Goal: Complete application form: Complete application form

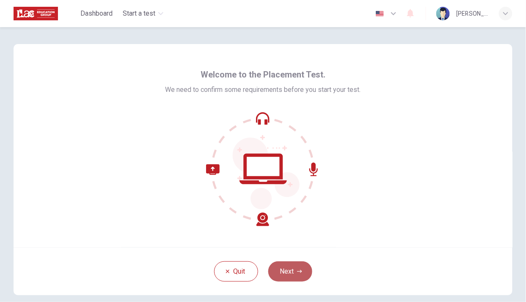
click at [297, 269] on icon "button" at bounding box center [299, 271] width 5 height 5
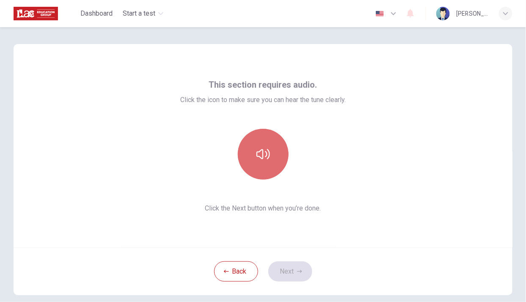
click at [263, 170] on button "button" at bounding box center [263, 154] width 51 height 51
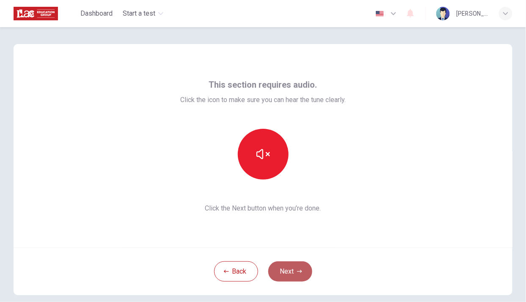
click at [293, 272] on button "Next" at bounding box center [290, 271] width 44 height 20
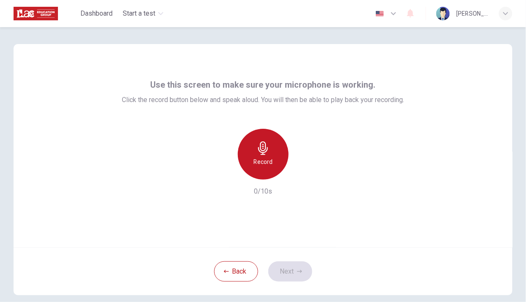
click at [266, 151] on icon "button" at bounding box center [263, 148] width 14 height 14
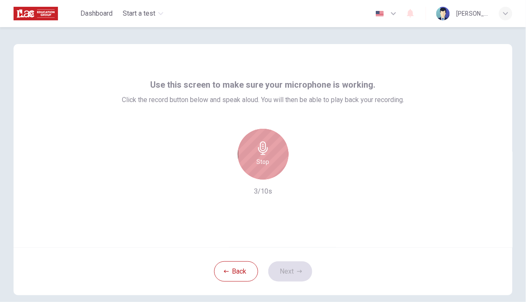
click at [256, 146] on icon "button" at bounding box center [263, 148] width 14 height 14
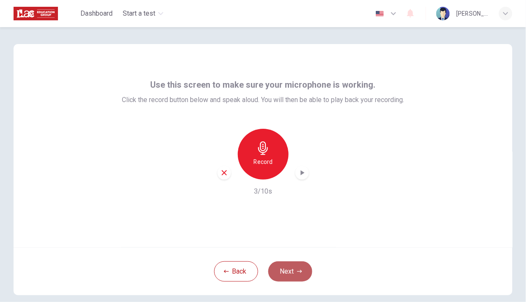
click at [297, 269] on icon "button" at bounding box center [299, 271] width 5 height 5
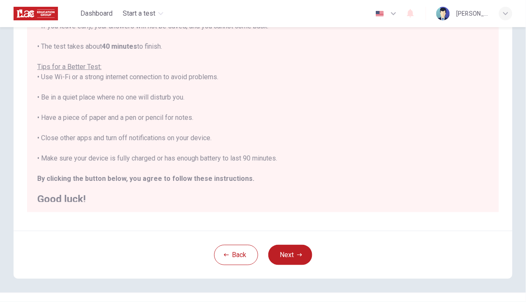
scroll to position [10, 0]
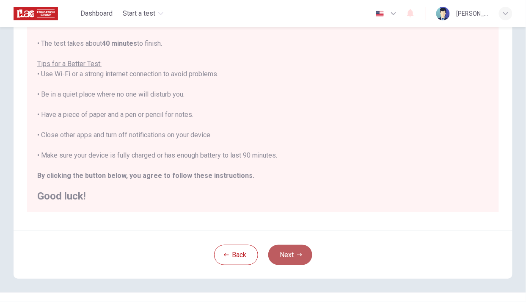
click at [297, 246] on button "Next" at bounding box center [290, 255] width 44 height 20
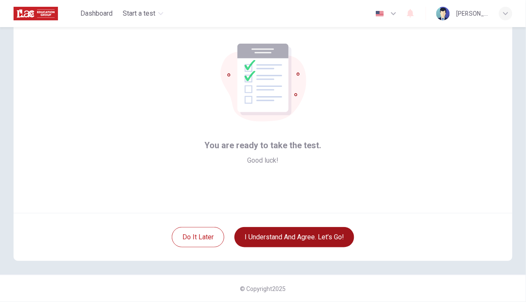
scroll to position [34, 0]
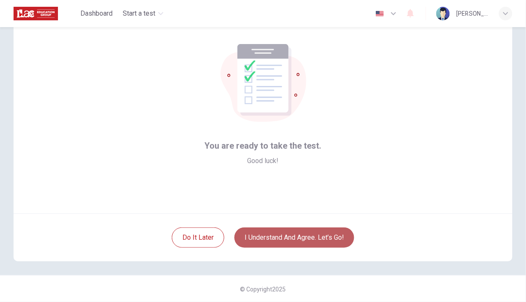
click at [274, 241] on button "I understand and agree. Let’s go!" at bounding box center [294, 237] width 120 height 20
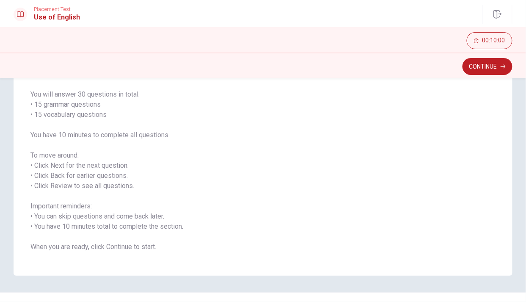
scroll to position [60, 0]
drag, startPoint x: 517, startPoint y: 146, endPoint x: 519, endPoint y: 140, distance: 5.9
click at [519, 140] on div "Use of English Section Directions You will answer 30 questions in total: • 15 g…" at bounding box center [263, 154] width 526 height 240
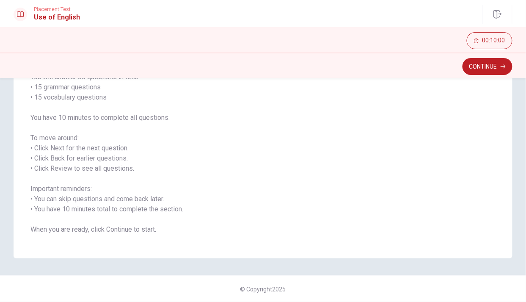
scroll to position [0, 0]
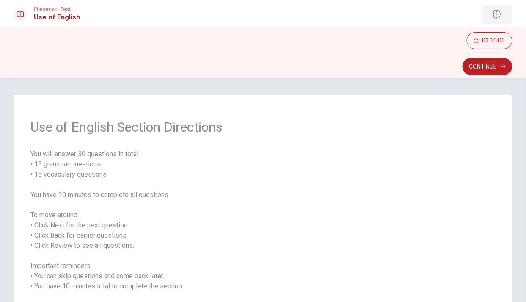
click at [497, 14] on icon "button" at bounding box center [497, 14] width 8 height 8
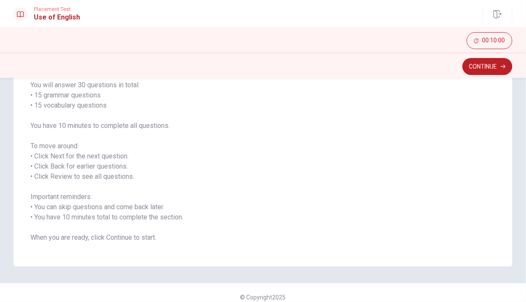
scroll to position [77, 0]
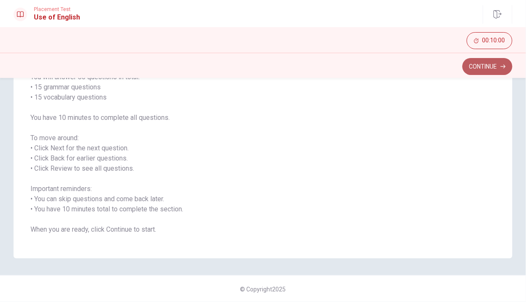
click at [483, 63] on button "Continue" at bounding box center [487, 66] width 50 height 17
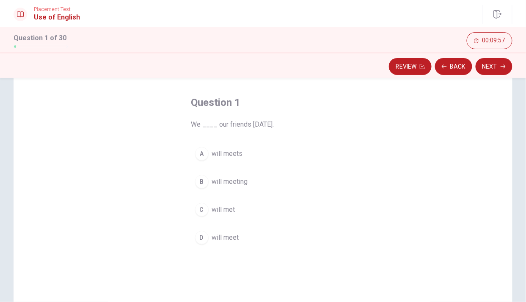
scroll to position [34, 0]
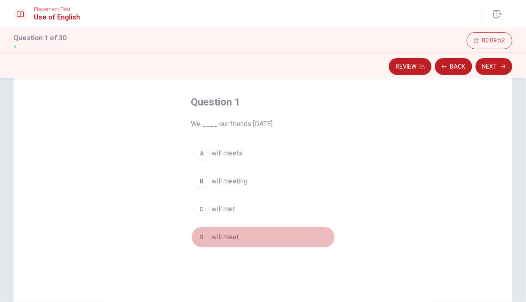
click at [203, 236] on div "D" at bounding box center [202, 237] width 14 height 14
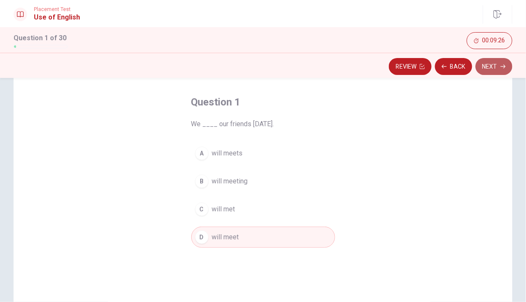
click at [502, 67] on icon "button" at bounding box center [502, 66] width 5 height 5
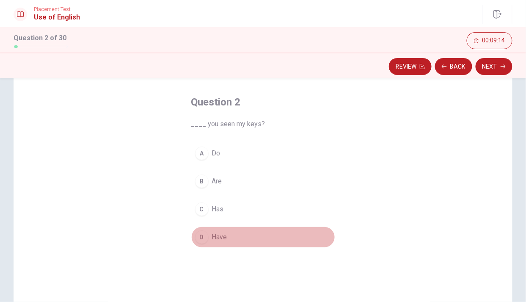
click at [217, 234] on span "Have" at bounding box center [219, 237] width 15 height 10
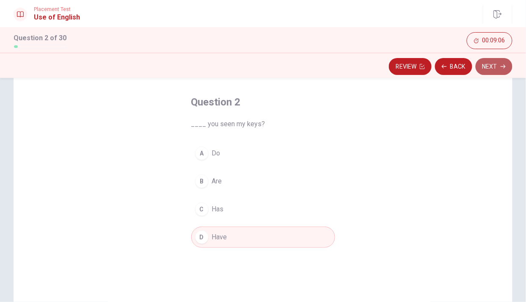
click at [497, 64] on button "Next" at bounding box center [493, 66] width 37 height 17
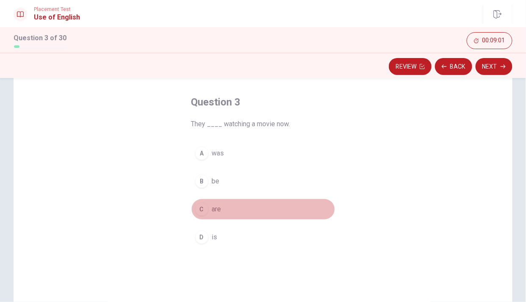
click at [207, 203] on button "C are" at bounding box center [263, 208] width 144 height 21
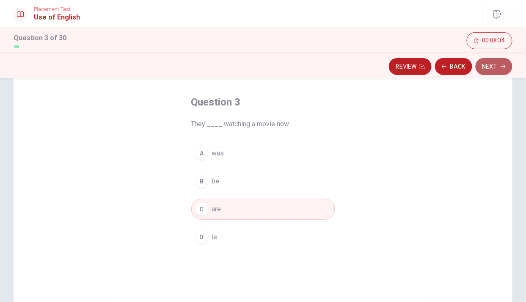
click at [497, 69] on button "Next" at bounding box center [493, 66] width 37 height 17
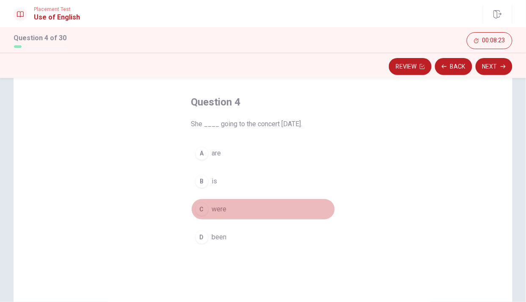
click at [220, 207] on span "were" at bounding box center [219, 209] width 15 height 10
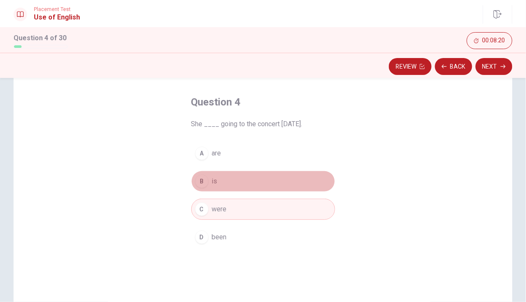
click at [211, 173] on button "B is" at bounding box center [263, 180] width 144 height 21
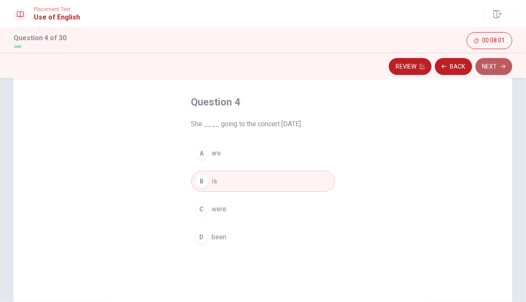
click at [493, 67] on button "Next" at bounding box center [493, 66] width 37 height 17
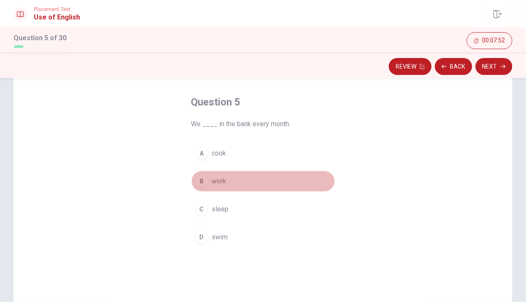
click at [218, 180] on span "work" at bounding box center [219, 181] width 14 height 10
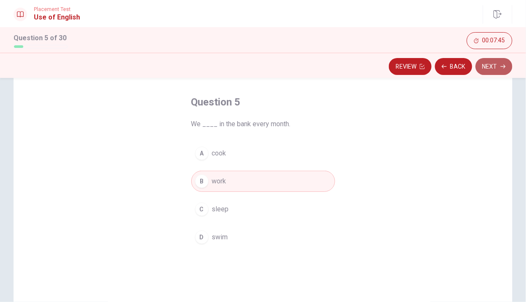
click at [495, 69] on button "Next" at bounding box center [493, 66] width 37 height 17
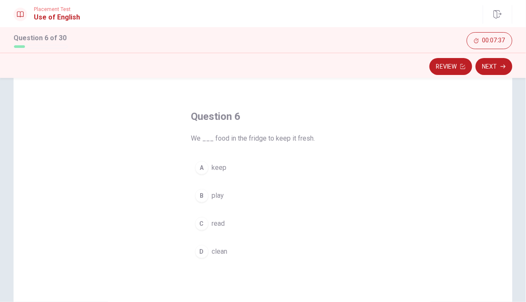
scroll to position [39, 0]
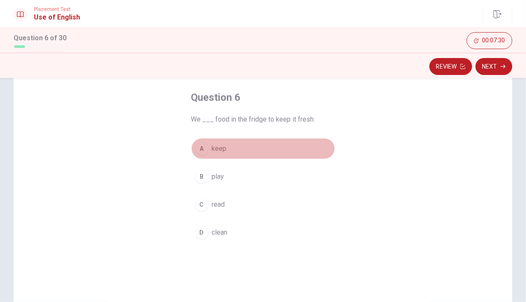
click at [215, 147] on span "keep" at bounding box center [219, 148] width 15 height 10
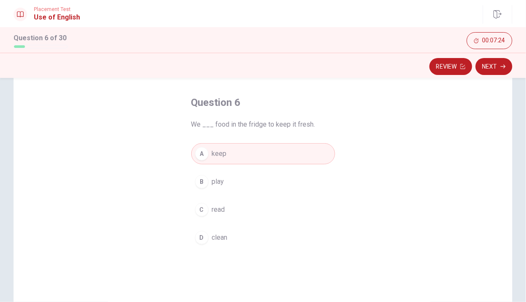
scroll to position [31, 0]
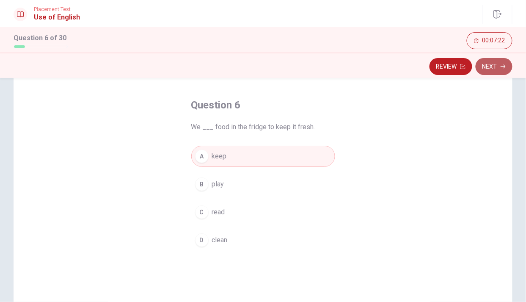
click at [497, 62] on button "Next" at bounding box center [493, 66] width 37 height 17
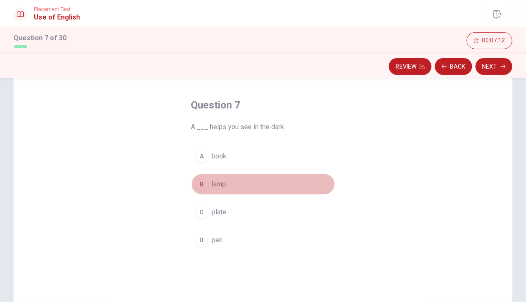
click at [208, 182] on button "B lamp" at bounding box center [263, 183] width 144 height 21
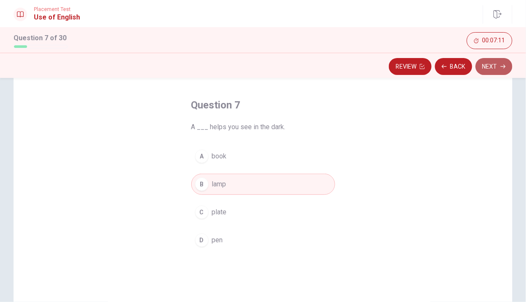
click at [497, 65] on button "Next" at bounding box center [493, 66] width 37 height 17
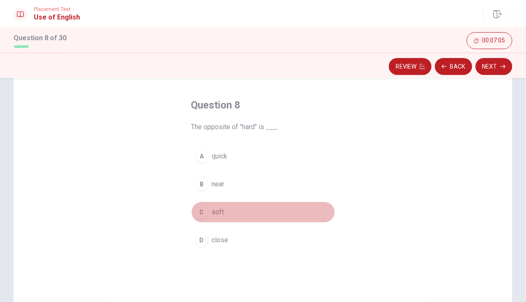
click at [212, 212] on span "soft" at bounding box center [218, 212] width 12 height 10
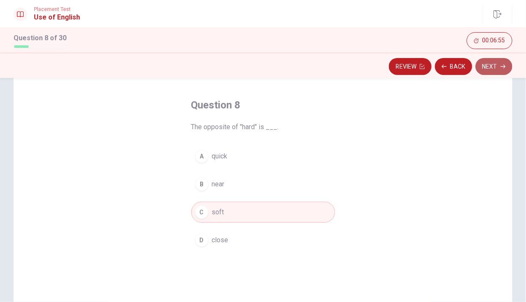
click at [494, 66] on button "Next" at bounding box center [493, 66] width 37 height 17
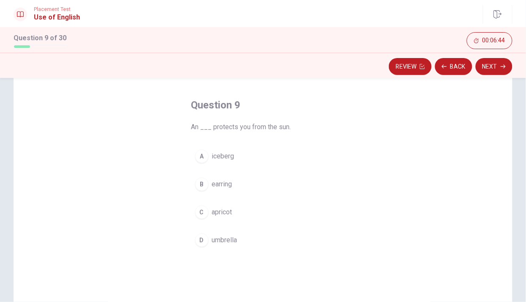
click at [220, 240] on span "umbrella" at bounding box center [224, 240] width 25 height 10
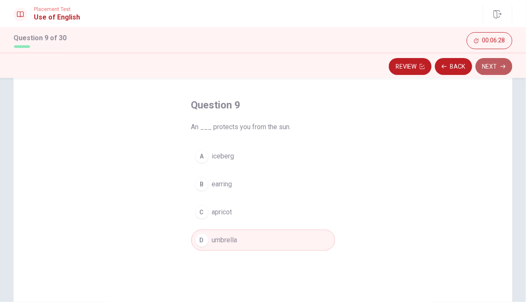
click at [500, 69] on icon "button" at bounding box center [502, 66] width 5 height 5
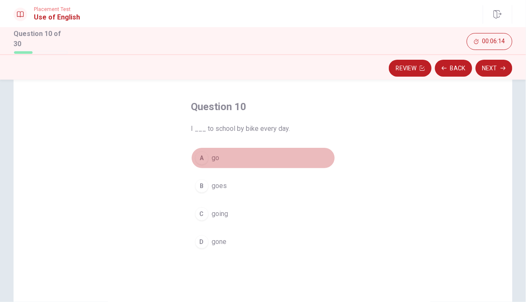
click at [215, 159] on span "go" at bounding box center [216, 158] width 8 height 10
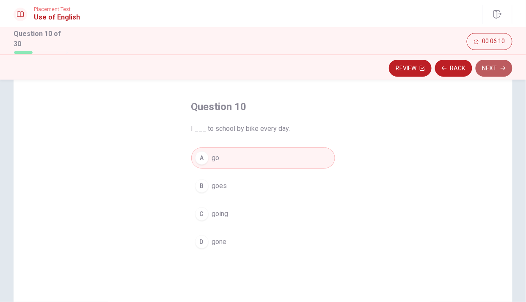
click at [500, 66] on icon "button" at bounding box center [502, 68] width 5 height 5
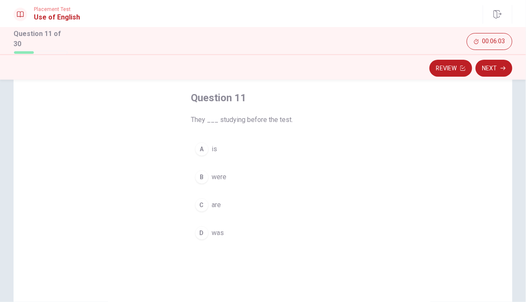
scroll to position [44, 0]
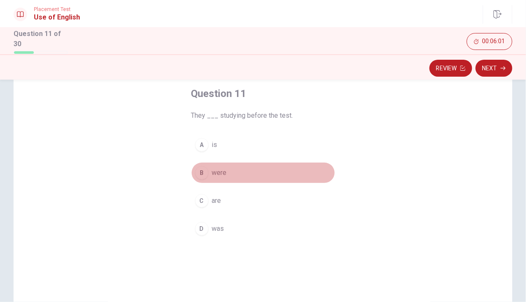
click at [214, 168] on span "were" at bounding box center [219, 173] width 15 height 10
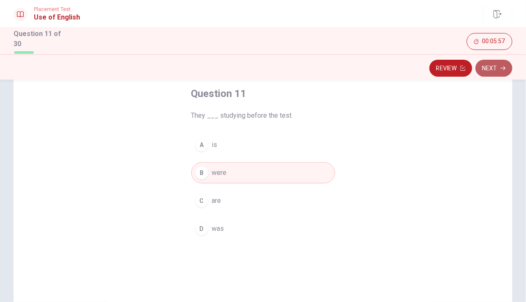
click at [495, 69] on button "Next" at bounding box center [493, 68] width 37 height 17
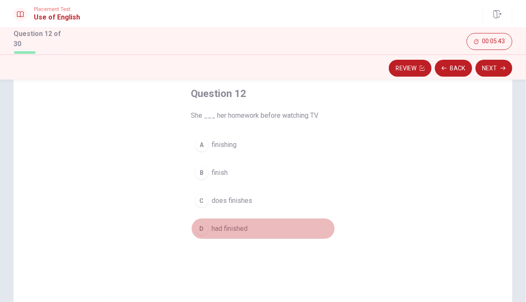
click at [235, 227] on span "had finished" at bounding box center [230, 228] width 36 height 10
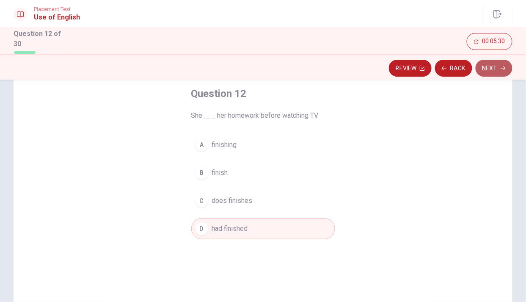
click at [499, 63] on button "Next" at bounding box center [493, 68] width 37 height 17
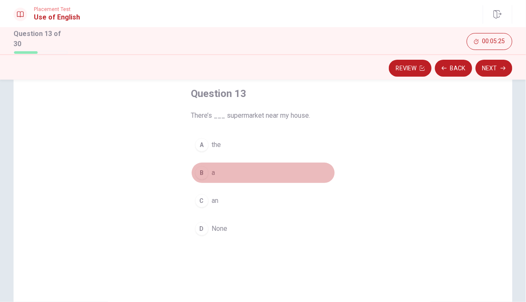
click at [209, 169] on button "B a" at bounding box center [263, 172] width 144 height 21
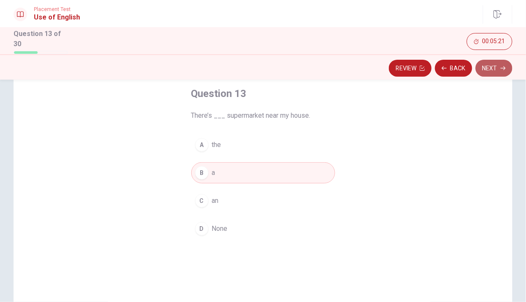
click at [506, 65] on button "Next" at bounding box center [493, 68] width 37 height 17
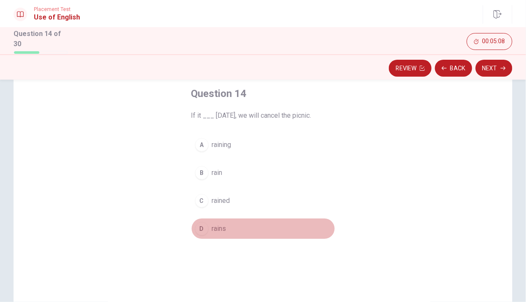
click at [220, 225] on span "rains" at bounding box center [219, 228] width 14 height 10
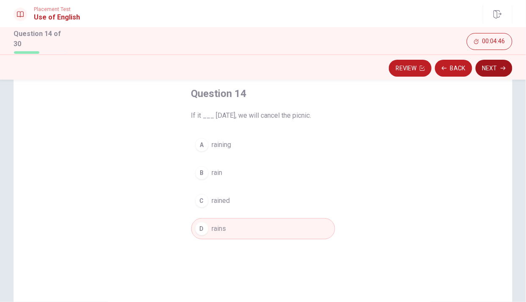
click at [500, 63] on button "Next" at bounding box center [493, 68] width 37 height 17
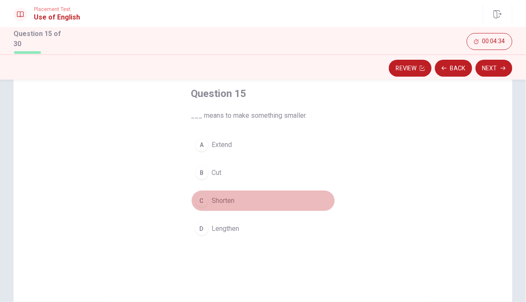
click at [230, 201] on span "Shorten" at bounding box center [223, 200] width 23 height 10
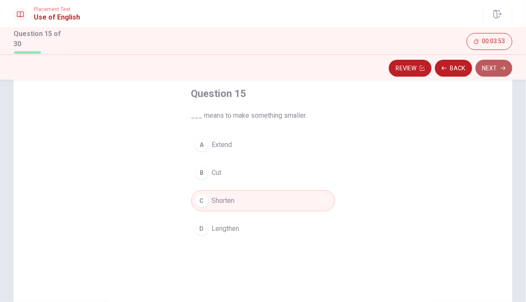
click at [501, 66] on icon "button" at bounding box center [502, 68] width 5 height 5
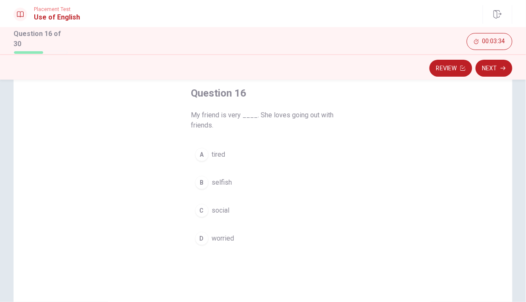
scroll to position [45, 0]
click at [219, 205] on span "social" at bounding box center [221, 210] width 18 height 10
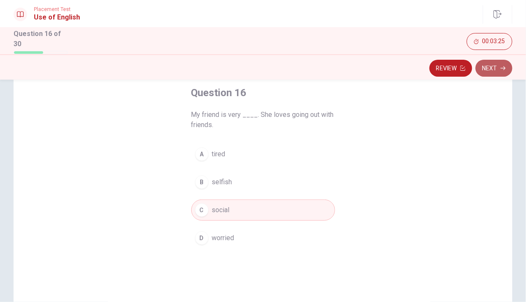
click at [495, 69] on button "Next" at bounding box center [493, 68] width 37 height 17
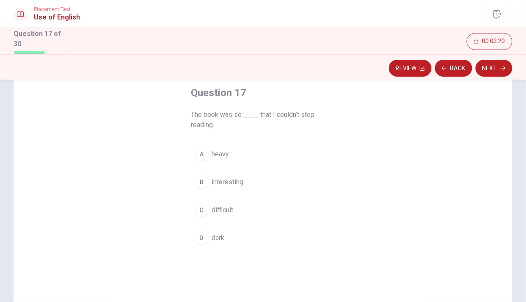
click at [225, 190] on div "A heavy B interesting C difficult D dark" at bounding box center [263, 195] width 144 height 105
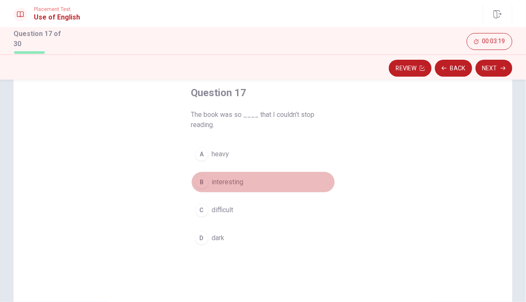
click at [225, 184] on span "interesting" at bounding box center [228, 182] width 32 height 10
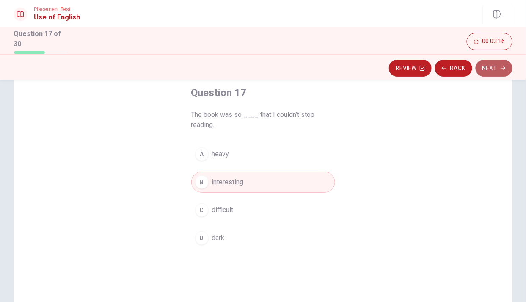
click at [499, 65] on button "Next" at bounding box center [493, 68] width 37 height 17
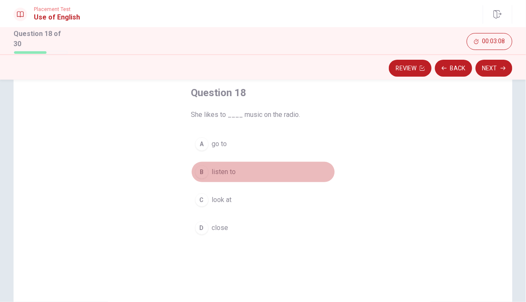
click at [222, 167] on span "listen to" at bounding box center [224, 172] width 24 height 10
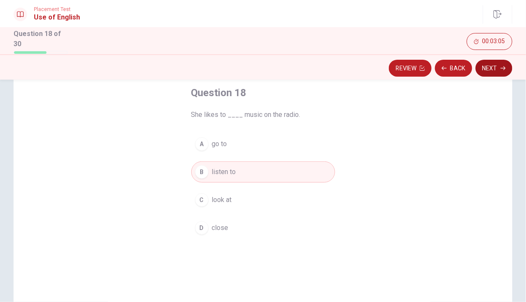
click at [498, 69] on button "Next" at bounding box center [493, 68] width 37 height 17
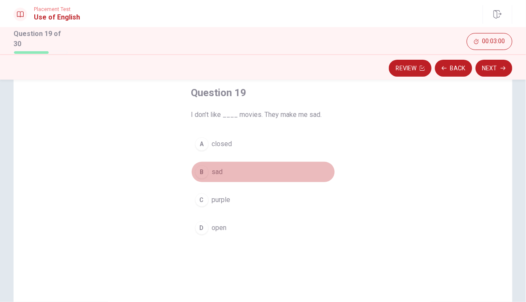
click at [215, 169] on span "sad" at bounding box center [217, 172] width 11 height 10
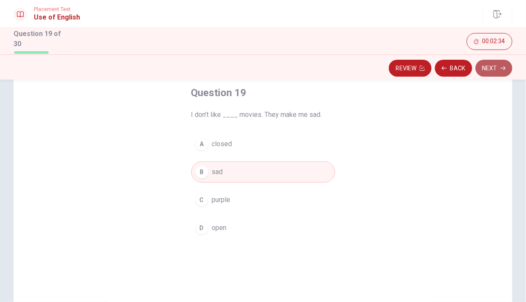
click at [497, 67] on button "Next" at bounding box center [493, 68] width 37 height 17
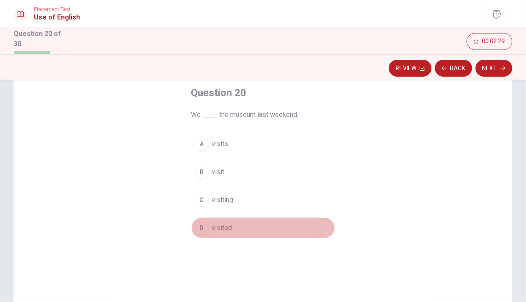
click at [223, 225] on span "visited" at bounding box center [222, 228] width 20 height 10
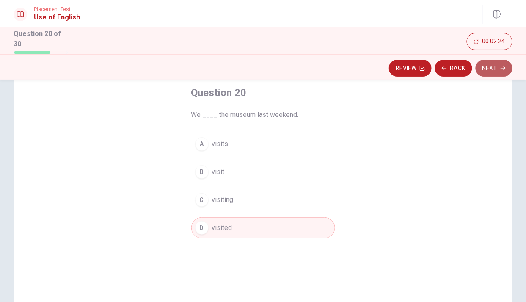
click at [500, 65] on button "Next" at bounding box center [493, 68] width 37 height 17
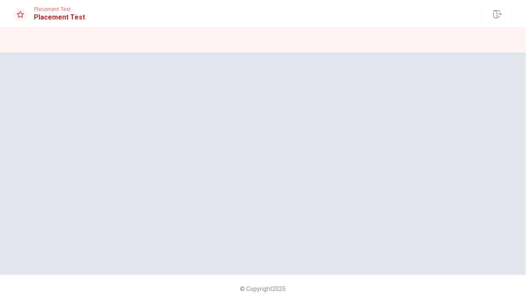
scroll to position [0, 0]
drag, startPoint x: 440, startPoint y: 124, endPoint x: 374, endPoint y: 192, distance: 95.1
click at [374, 192] on div at bounding box center [263, 163] width 526 height 188
click at [487, 69] on div at bounding box center [263, 163] width 526 height 188
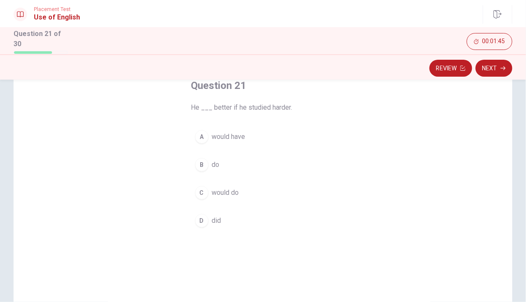
scroll to position [52, 0]
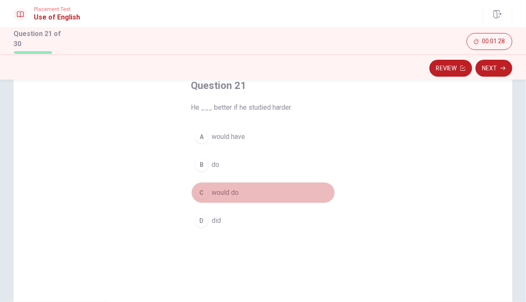
click at [206, 188] on button "C would do" at bounding box center [263, 192] width 144 height 21
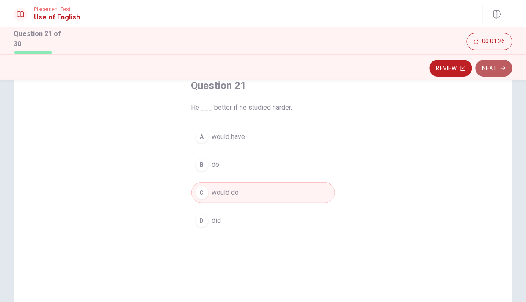
click at [496, 63] on button "Next" at bounding box center [493, 68] width 37 height 17
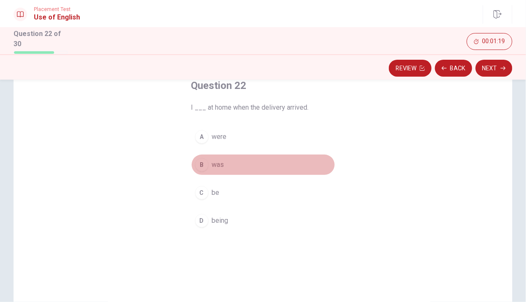
click at [200, 164] on div "B" at bounding box center [202, 165] width 14 height 14
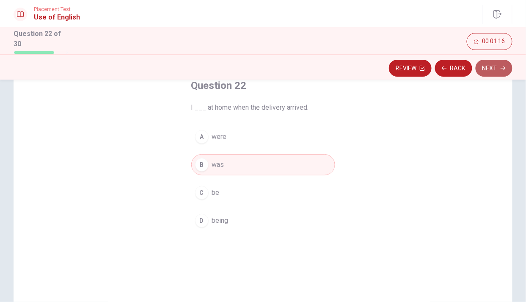
click at [491, 68] on button "Next" at bounding box center [493, 68] width 37 height 17
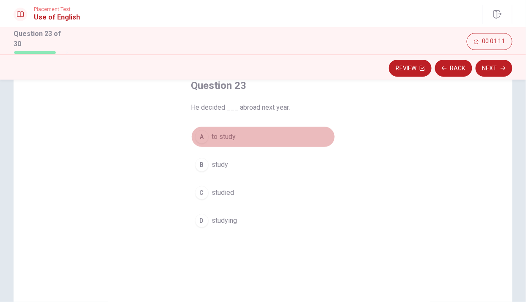
click at [196, 139] on div "A" at bounding box center [202, 137] width 14 height 14
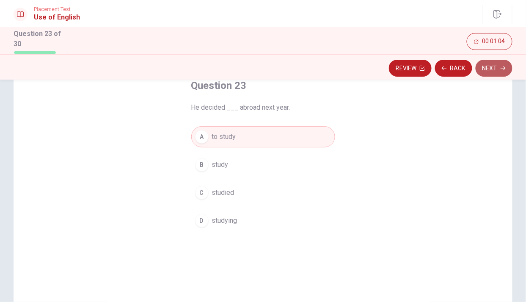
click at [497, 67] on button "Next" at bounding box center [493, 68] width 37 height 17
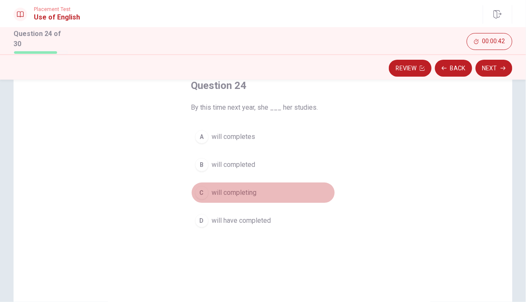
click at [225, 187] on span "will completing" at bounding box center [234, 192] width 45 height 10
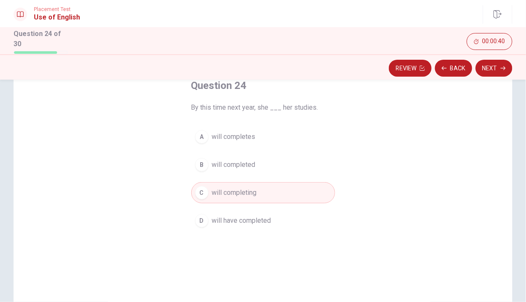
click at [225, 220] on span "will have completed" at bounding box center [241, 220] width 59 height 10
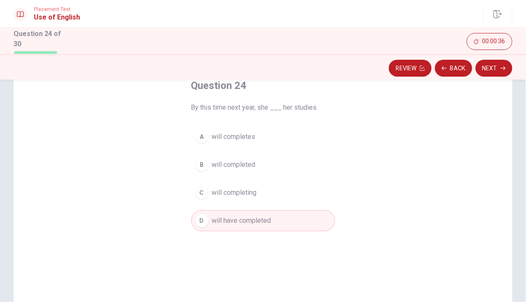
click at [231, 191] on span "will completing" at bounding box center [234, 192] width 45 height 10
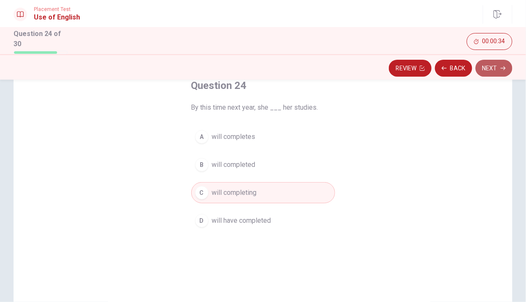
click at [492, 68] on button "Next" at bounding box center [493, 68] width 37 height 17
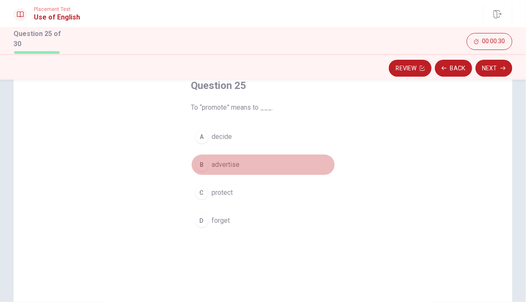
click at [217, 159] on span "advertise" at bounding box center [226, 164] width 28 height 10
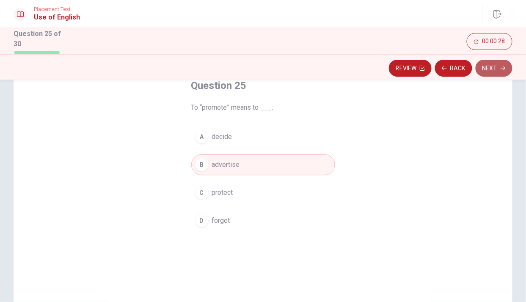
click at [501, 69] on icon "button" at bounding box center [502, 68] width 5 height 5
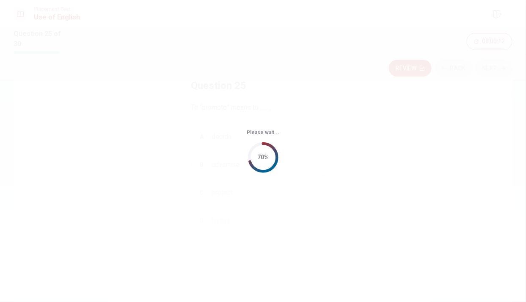
scroll to position [0, 0]
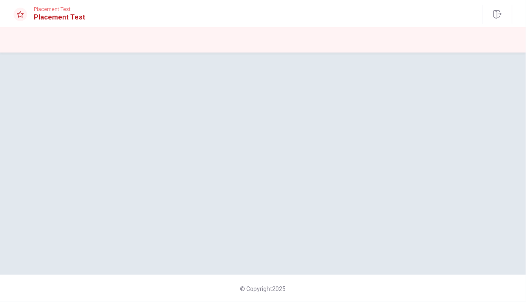
click at [367, 127] on div at bounding box center [263, 163] width 526 height 188
click at [510, 64] on div "© Copyright 2025" at bounding box center [263, 176] width 526 height 249
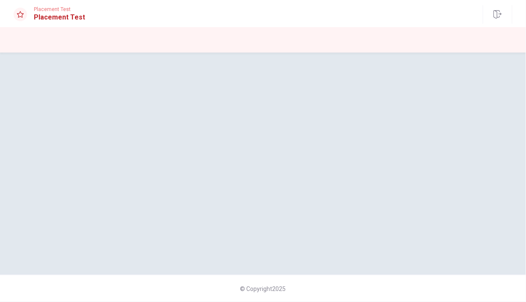
drag, startPoint x: 486, startPoint y: 121, endPoint x: 483, endPoint y: 60, distance: 60.2
click at [483, 60] on div "© Copyright 2025" at bounding box center [263, 176] width 526 height 249
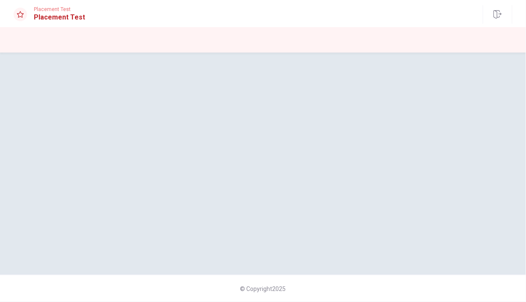
click at [483, 60] on div "© Copyright 2025" at bounding box center [263, 176] width 526 height 249
drag, startPoint x: 526, startPoint y: 229, endPoint x: 526, endPoint y: 126, distance: 103.2
click at [525, 126] on div at bounding box center [263, 163] width 526 height 188
click at [493, 106] on div at bounding box center [263, 163] width 526 height 188
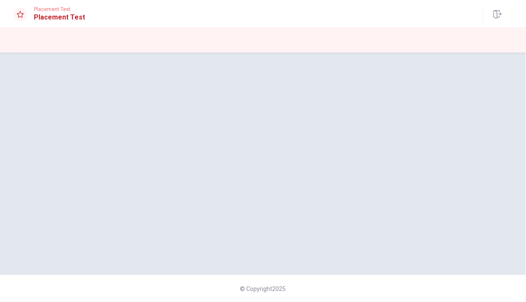
click at [493, 106] on div at bounding box center [263, 163] width 526 height 188
click at [453, 94] on div at bounding box center [263, 163] width 526 height 188
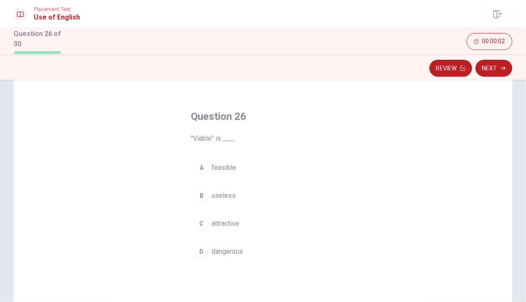
scroll to position [27, 0]
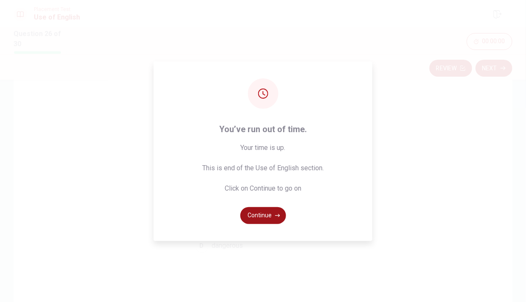
click at [267, 214] on button "Continue" at bounding box center [263, 215] width 46 height 17
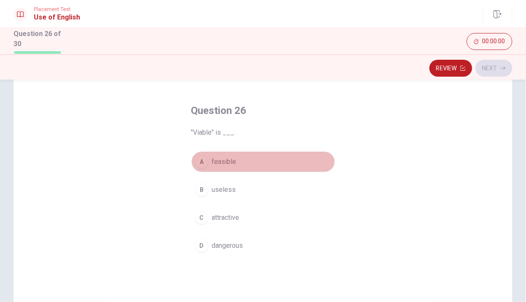
click at [223, 162] on span "feasible" at bounding box center [224, 162] width 25 height 10
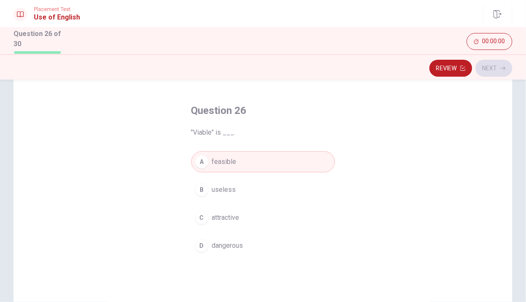
click at [497, 61] on div "Review Next" at bounding box center [263, 68] width 499 height 16
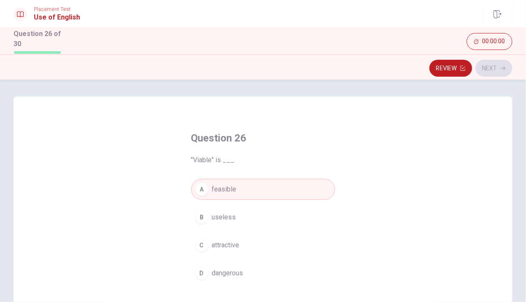
click at [493, 62] on div "Review Next" at bounding box center [263, 68] width 499 height 16
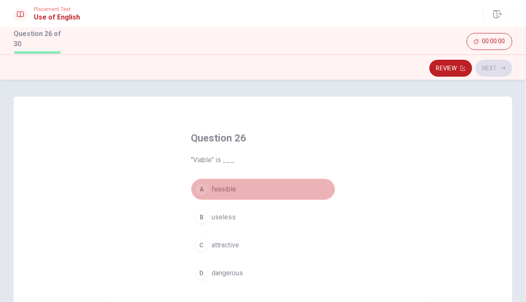
click at [264, 185] on button "A feasible" at bounding box center [263, 189] width 144 height 21
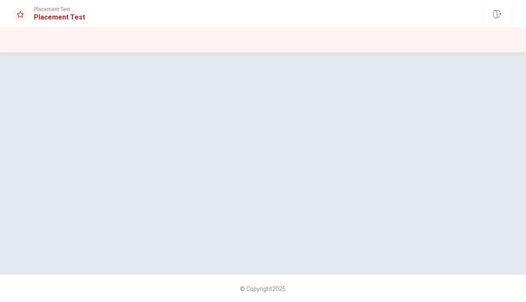
click at [525, 139] on div at bounding box center [263, 163] width 526 height 188
click at [501, 195] on div at bounding box center [263, 163] width 526 height 188
drag, startPoint x: 526, startPoint y: 195, endPoint x: 526, endPoint y: 113, distance: 81.2
click at [525, 113] on div at bounding box center [263, 163] width 526 height 188
click at [428, 123] on div at bounding box center [263, 163] width 526 height 188
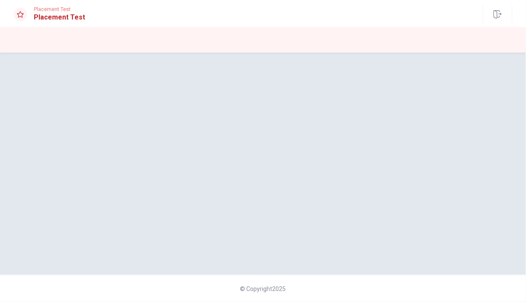
click at [428, 123] on div at bounding box center [263, 163] width 526 height 188
click at [494, 95] on div at bounding box center [263, 163] width 526 height 188
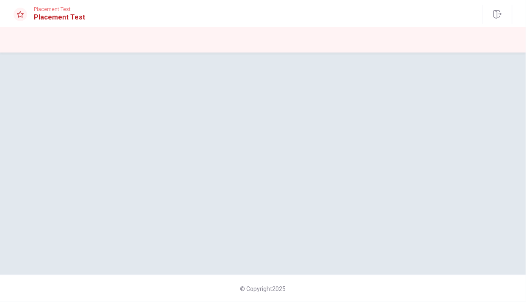
click at [494, 95] on div at bounding box center [263, 163] width 526 height 188
click at [523, 115] on div at bounding box center [263, 163] width 526 height 188
drag, startPoint x: 453, startPoint y: 144, endPoint x: 424, endPoint y: 203, distance: 66.0
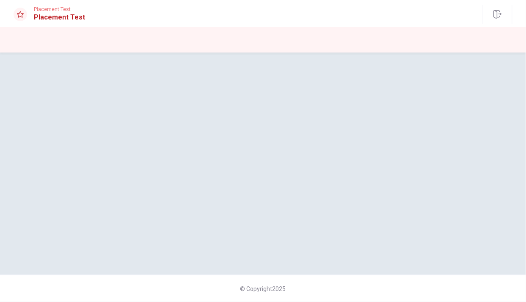
click at [424, 203] on div at bounding box center [263, 163] width 526 height 188
click at [325, 121] on div at bounding box center [263, 163] width 526 height 188
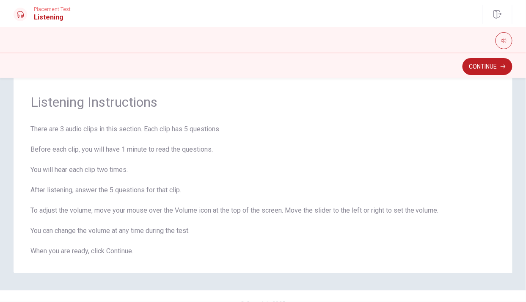
scroll to position [19, 0]
click at [504, 37] on button "button" at bounding box center [503, 40] width 17 height 17
drag, startPoint x: 507, startPoint y: 52, endPoint x: 526, endPoint y: 51, distance: 19.1
click at [525, 51] on body "This site uses cookies, as explained in our Privacy Policy . If you agree to th…" at bounding box center [263, 151] width 526 height 302
click at [486, 65] on button "Continue" at bounding box center [487, 66] width 50 height 17
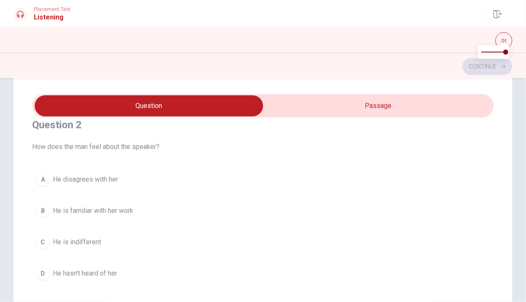
scroll to position [214, 0]
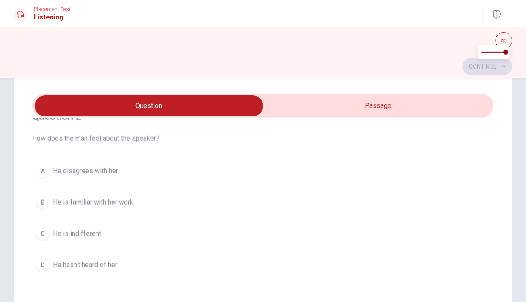
click at [483, 213] on div "A He disagrees with her B He is familiar with her work C He is indifferent D He…" at bounding box center [263, 217] width 462 height 115
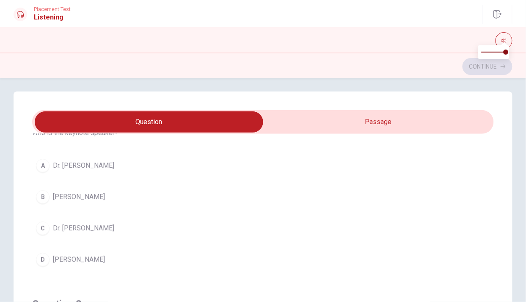
scroll to position [29, 0]
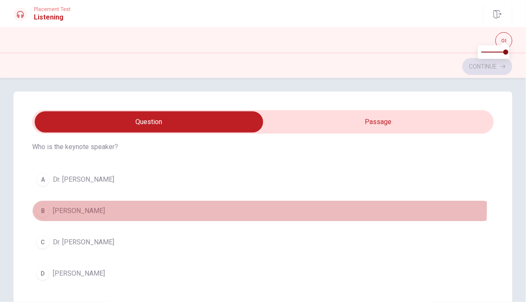
click at [82, 206] on span "[PERSON_NAME]" at bounding box center [79, 211] width 52 height 10
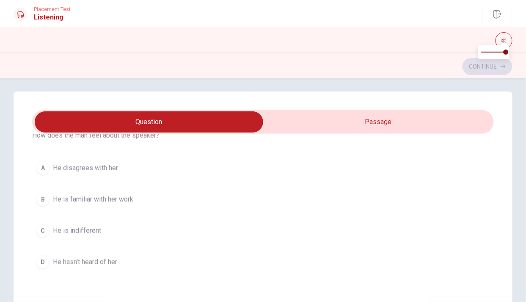
scroll to position [239, 0]
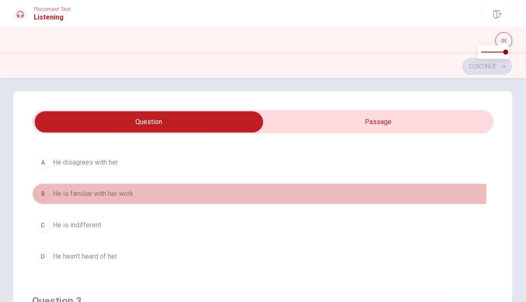
click at [93, 193] on span "He is familiar with her work" at bounding box center [93, 194] width 80 height 10
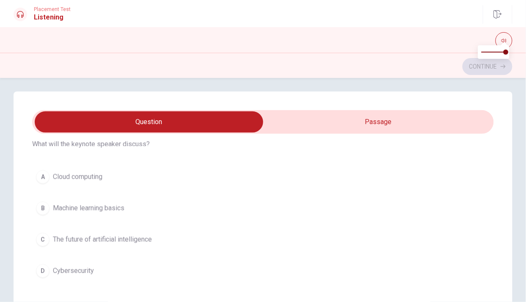
scroll to position [419, 0]
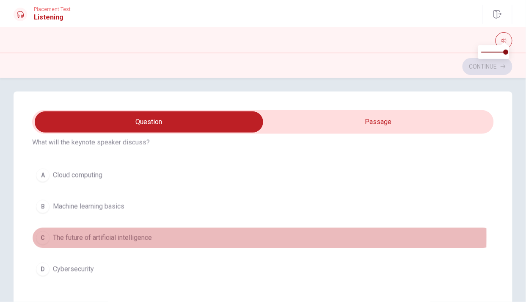
click at [91, 235] on span "The future of artificial intelligence" at bounding box center [102, 238] width 99 height 10
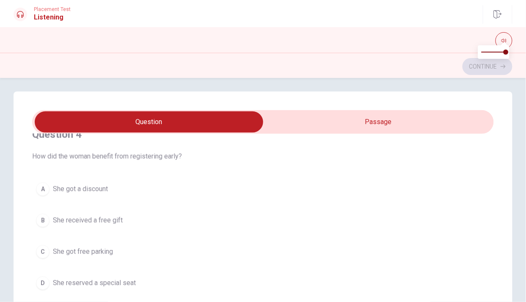
scroll to position [604, 0]
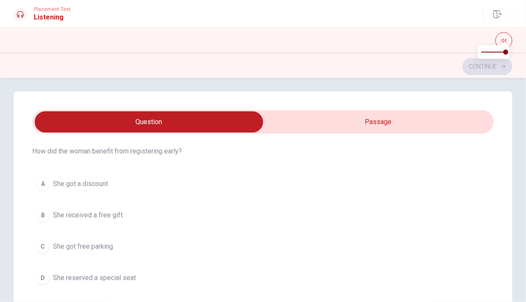
click at [77, 180] on span "She got a discount" at bounding box center [80, 184] width 55 height 10
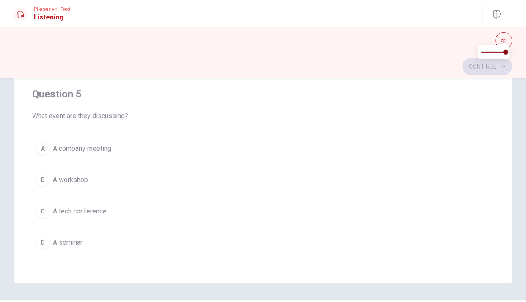
scroll to position [160, 0]
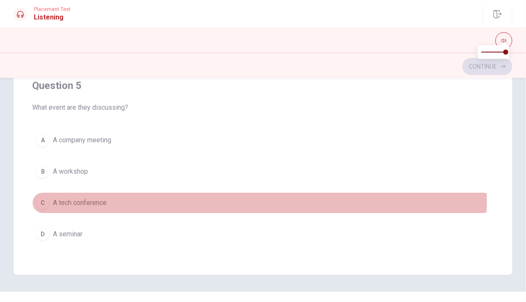
click at [82, 198] on span "A tech conference" at bounding box center [80, 203] width 54 height 10
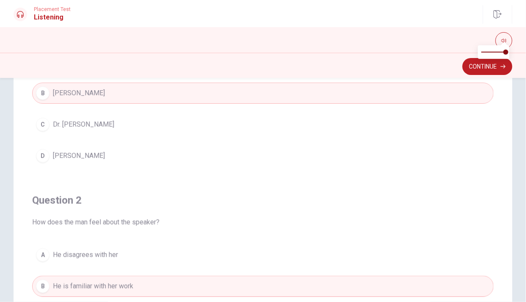
scroll to position [0, 0]
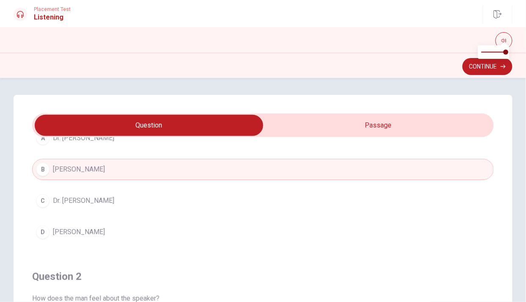
click at [410, 127] on input "checkbox" at bounding box center [149, 125] width 693 height 21
checkbox input "true"
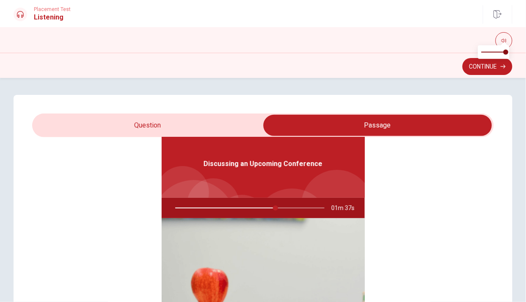
type input "68"
click at [189, 123] on input "checkbox" at bounding box center [377, 125] width 693 height 21
checkbox input "false"
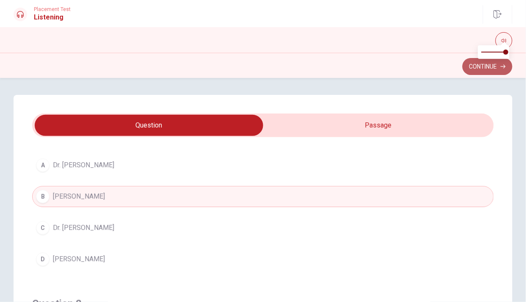
click at [486, 66] on button "Continue" at bounding box center [487, 66] width 50 height 17
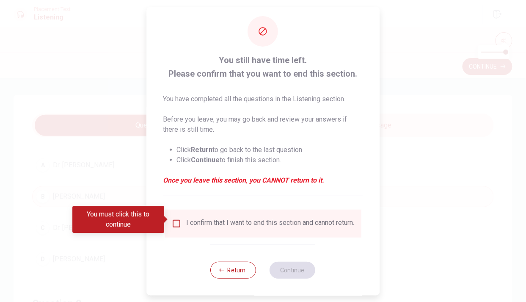
scroll to position [14, 0]
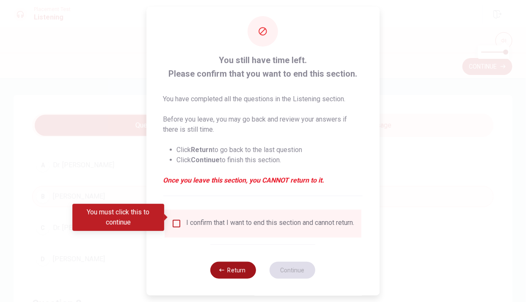
click at [234, 265] on button "Return" at bounding box center [234, 269] width 46 height 17
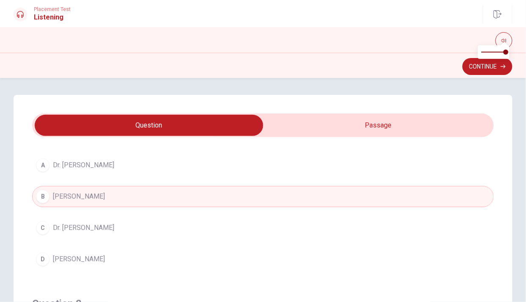
type input "71"
click at [419, 123] on input "checkbox" at bounding box center [149, 125] width 693 height 21
checkbox input "true"
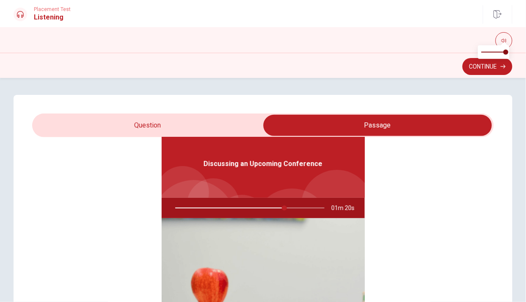
scroll to position [0, 0]
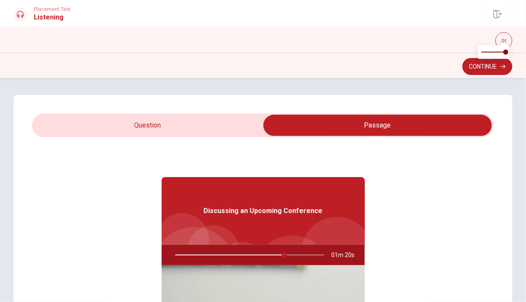
type input "74"
click at [213, 123] on input "checkbox" at bounding box center [377, 125] width 693 height 21
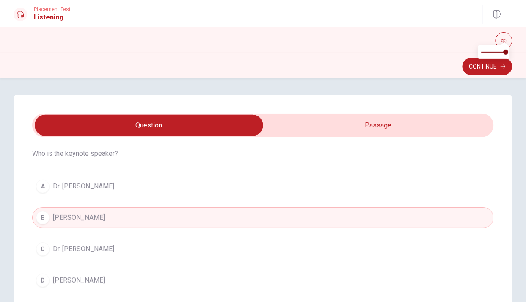
scroll to position [27, 0]
click at [420, 121] on input "checkbox" at bounding box center [149, 125] width 693 height 21
checkbox input "true"
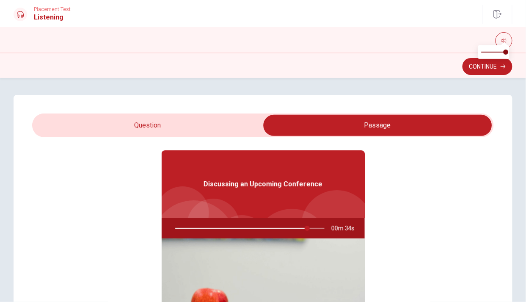
type input "89"
click at [213, 131] on input "checkbox" at bounding box center [377, 125] width 693 height 21
checkbox input "false"
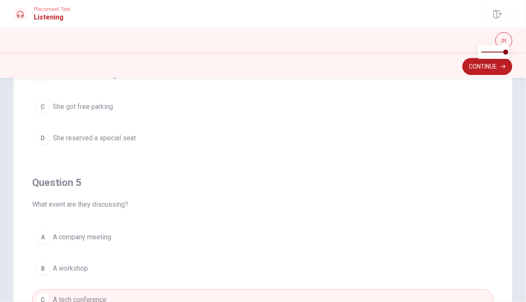
scroll to position [0, 0]
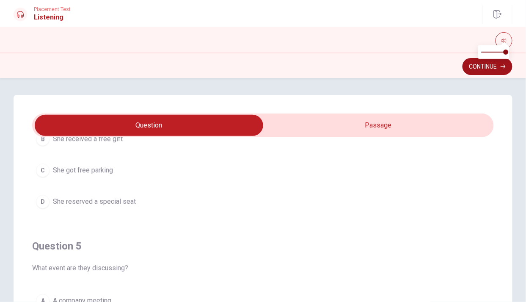
click at [484, 66] on button "Continue" at bounding box center [487, 66] width 50 height 17
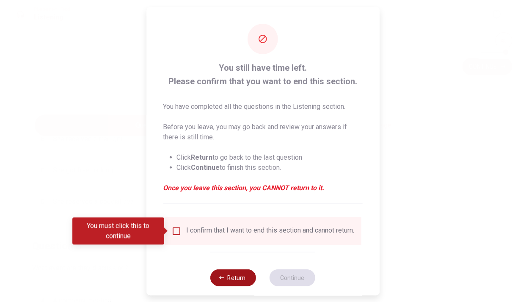
click at [222, 286] on button "Return" at bounding box center [234, 277] width 46 height 17
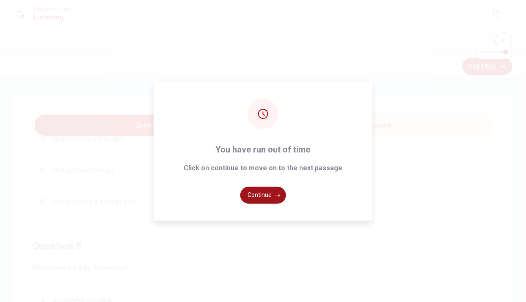
click at [277, 195] on icon "button" at bounding box center [277, 194] width 5 height 5
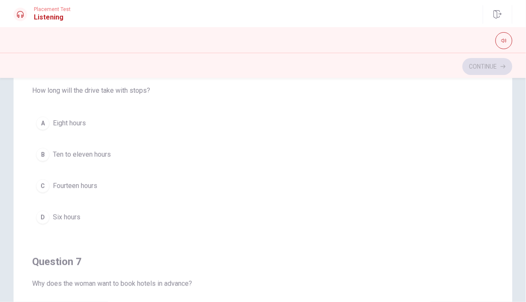
scroll to position [19, 0]
click at [96, 126] on button "A Eight hours" at bounding box center [263, 122] width 462 height 21
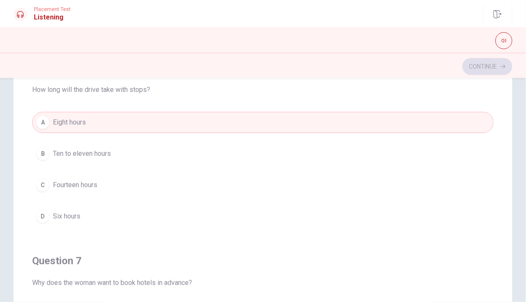
click at [113, 146] on button "B Ten to eleven hours" at bounding box center [263, 153] width 462 height 21
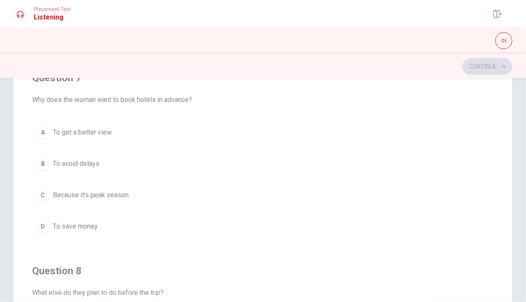
scroll to position [203, 0]
click at [126, 199] on button "C Because it’s peak season" at bounding box center [263, 194] width 462 height 21
click at [111, 165] on button "B Buy a map" at bounding box center [263, 163] width 462 height 21
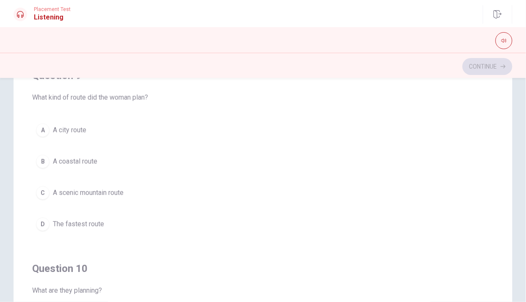
scroll to position [589, 0]
click at [117, 192] on span "A scenic mountain route" at bounding box center [88, 193] width 71 height 10
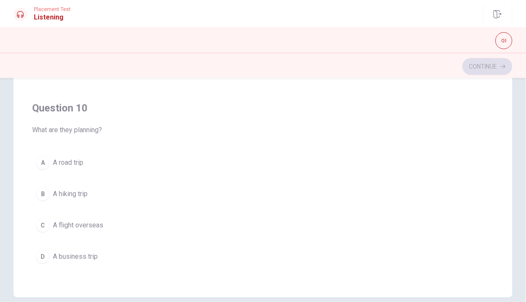
scroll to position [137, 0]
click at [119, 164] on button "A A road trip" at bounding box center [263, 162] width 462 height 21
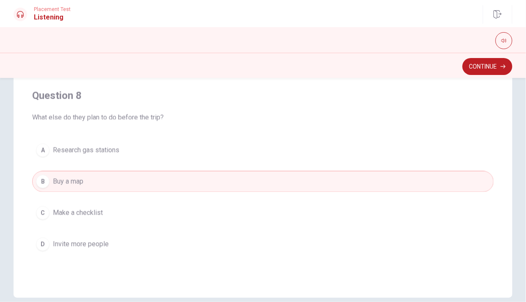
scroll to position [311, 0]
click at [147, 210] on button "C Make a checklist" at bounding box center [263, 211] width 462 height 21
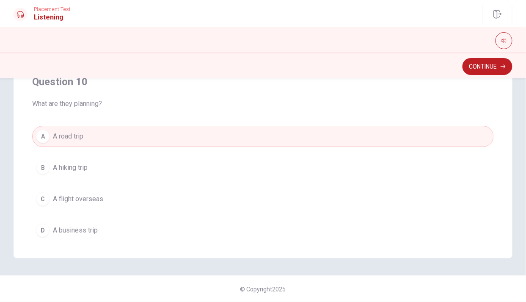
scroll to position [683, 0]
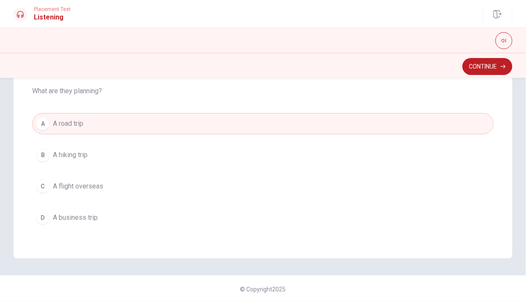
click at [97, 192] on button "C A flight overseas" at bounding box center [263, 186] width 462 height 21
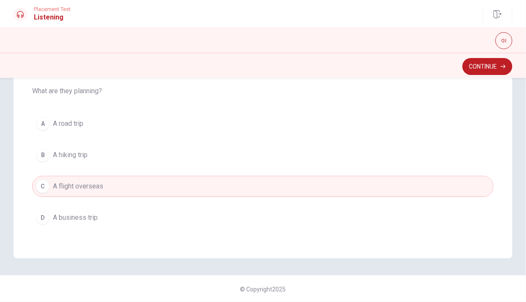
click at [85, 156] on span "A hiking trip" at bounding box center [70, 155] width 35 height 10
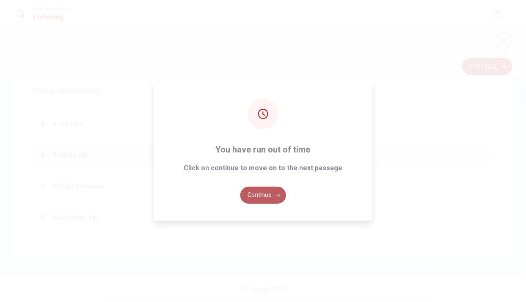
click at [254, 194] on button "Continue" at bounding box center [263, 195] width 46 height 17
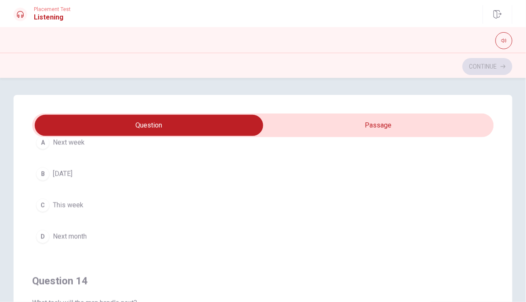
scroll to position [461, 0]
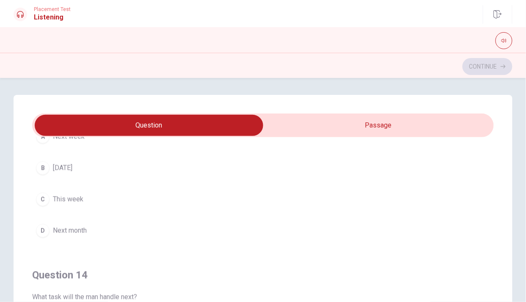
click at [93, 231] on button "D Next month" at bounding box center [263, 230] width 462 height 21
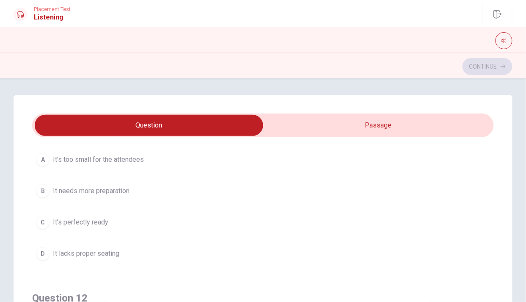
scroll to position [44, 0]
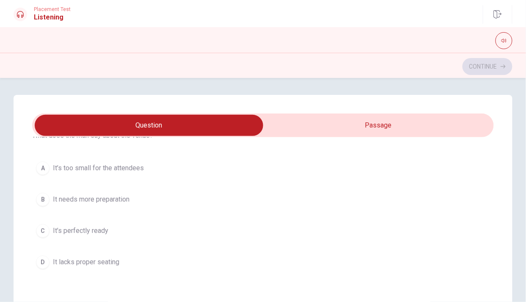
click at [112, 233] on button "C It’s perfectly ready" at bounding box center [263, 230] width 462 height 21
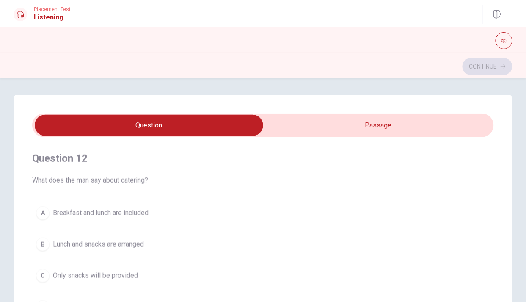
scroll to position [192, 0]
click at [142, 216] on span "Breakfast and lunch are included" at bounding box center [101, 213] width 96 height 10
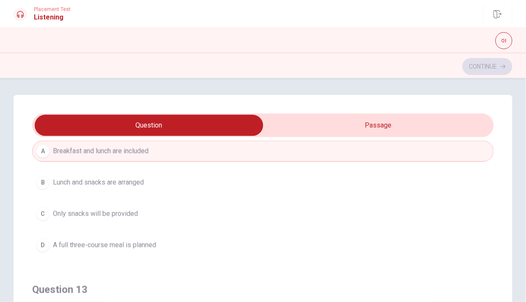
scroll to position [254, 0]
click at [140, 182] on span "Lunch and snacks are arranged" at bounding box center [98, 182] width 91 height 10
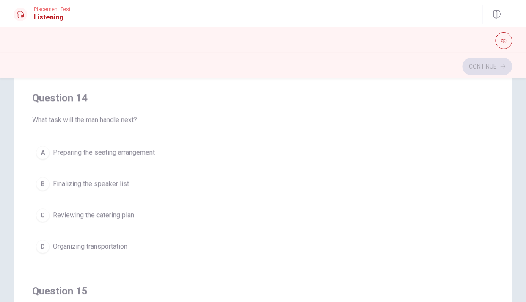
scroll to position [574, 0]
click at [164, 178] on button "B Finalizing the speaker list" at bounding box center [263, 182] width 462 height 21
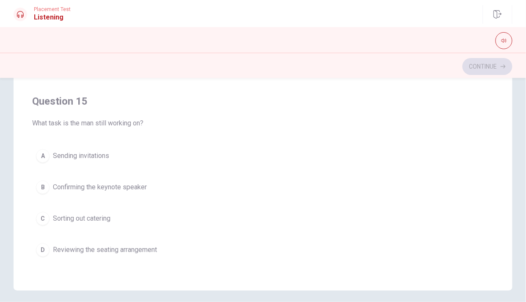
scroll to position [145, 0]
click at [192, 187] on button "B Confirming the keynote speaker" at bounding box center [263, 186] width 462 height 21
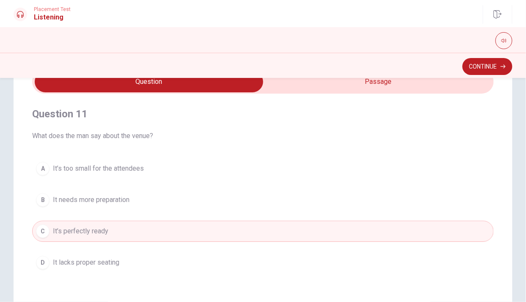
scroll to position [0, 0]
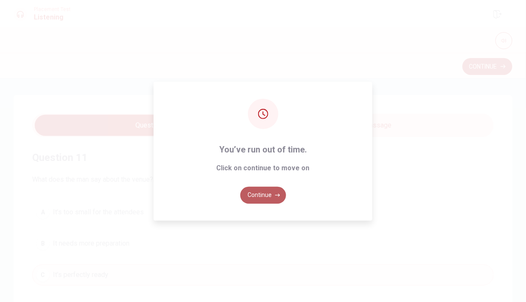
click at [264, 189] on button "Continue" at bounding box center [263, 195] width 46 height 17
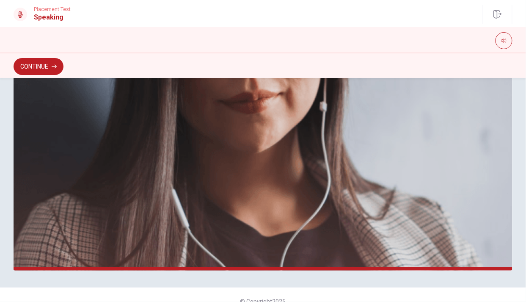
scroll to position [206, 0]
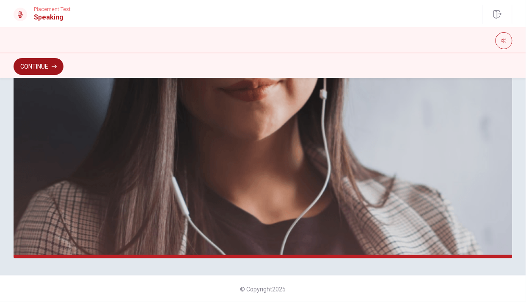
click at [49, 68] on button "Continue" at bounding box center [39, 66] width 50 height 17
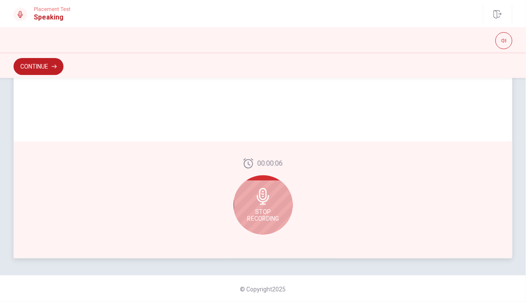
click at [260, 199] on icon at bounding box center [263, 196] width 12 height 17
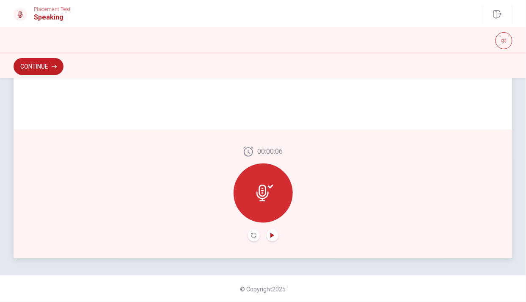
click at [270, 236] on icon "Play Audio" at bounding box center [272, 235] width 4 height 5
click at [252, 235] on icon "Record Again" at bounding box center [253, 235] width 5 height 5
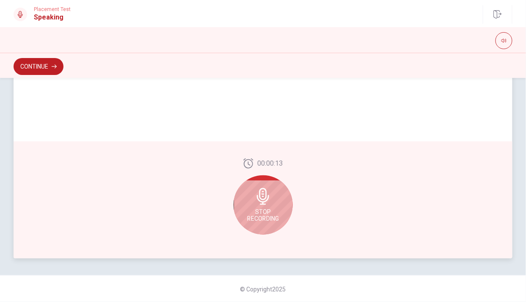
click at [264, 212] on span "Stop Recording" at bounding box center [263, 215] width 32 height 14
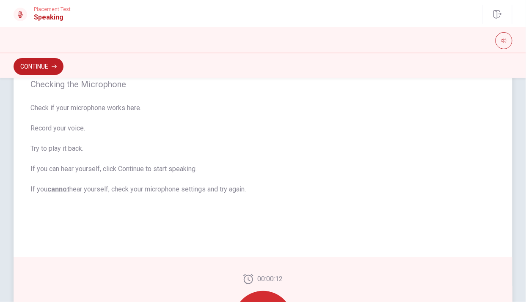
scroll to position [0, 0]
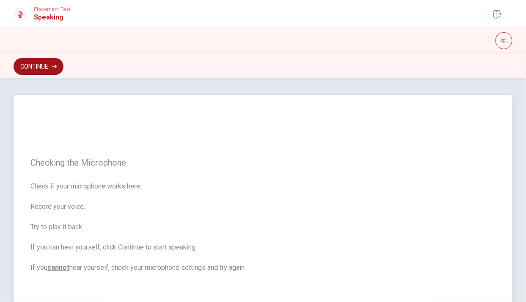
click at [44, 67] on button "Continue" at bounding box center [39, 66] width 50 height 17
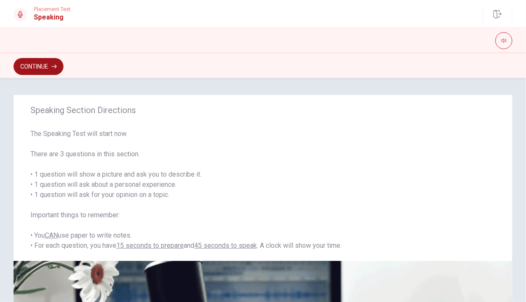
click at [52, 62] on button "Continue" at bounding box center [39, 66] width 50 height 17
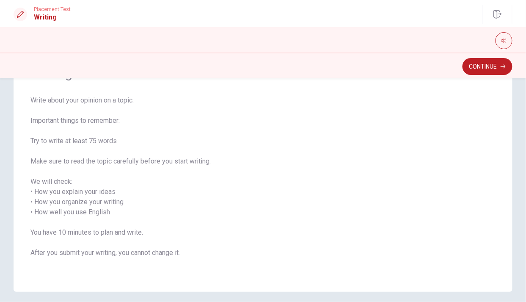
scroll to position [62, 0]
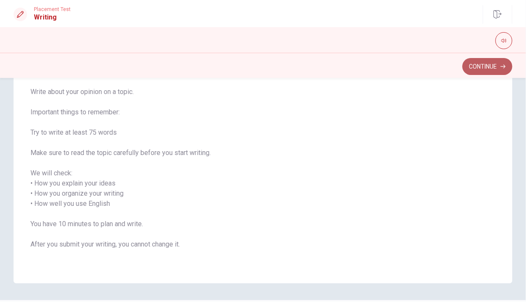
click at [482, 69] on button "Continue" at bounding box center [487, 66] width 50 height 17
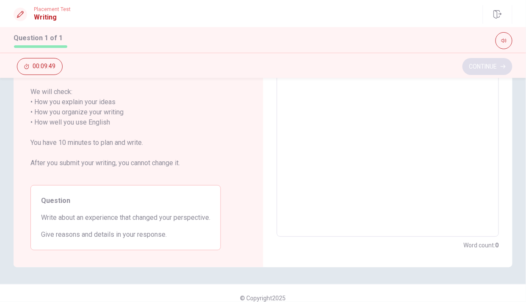
scroll to position [135, 0]
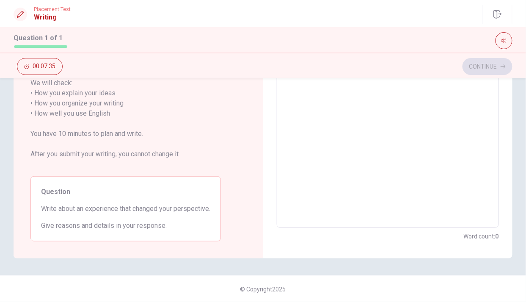
click at [438, 111] on textarea at bounding box center [388, 108] width 211 height 225
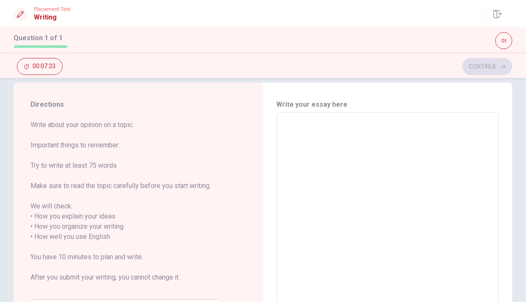
scroll to position [0, 0]
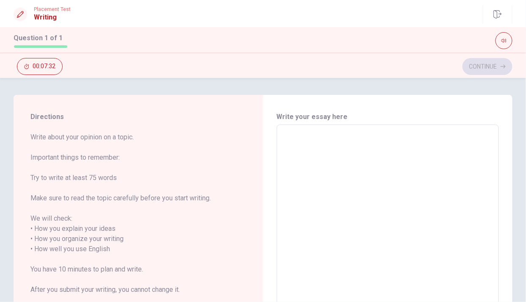
type textarea "T"
type textarea "x"
type textarea "Th"
type textarea "x"
type textarea "The"
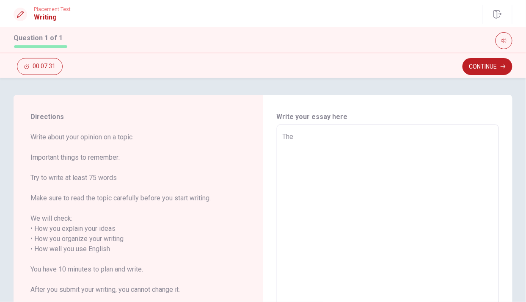
type textarea "x"
type textarea "The"
type textarea "x"
type textarea "The m"
type textarea "x"
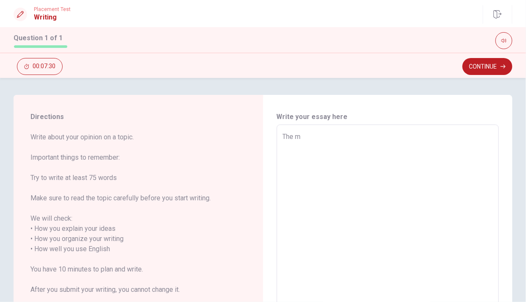
type textarea "The mo"
type textarea "x"
type textarea "The mos"
type textarea "x"
type textarea "The most"
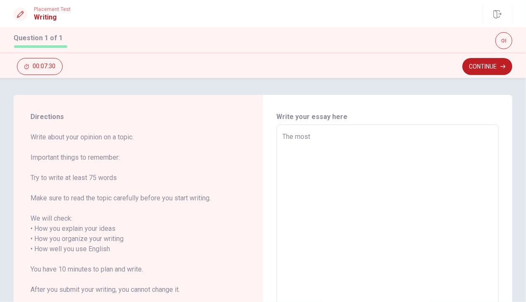
type textarea "x"
type textarea "The most"
type textarea "x"
type textarea "The most o"
type textarea "x"
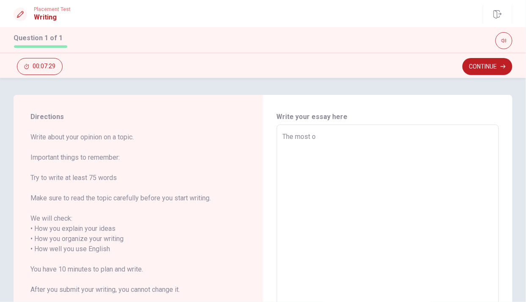
type textarea "The most"
type textarea "x"
type textarea "The most e"
type textarea "x"
type textarea "The most ex"
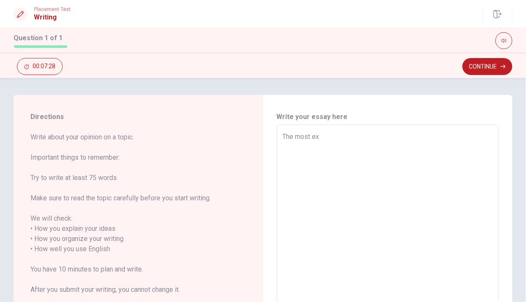
type textarea "x"
type textarea "The most exp"
type textarea "x"
type textarea "The most expe"
type textarea "x"
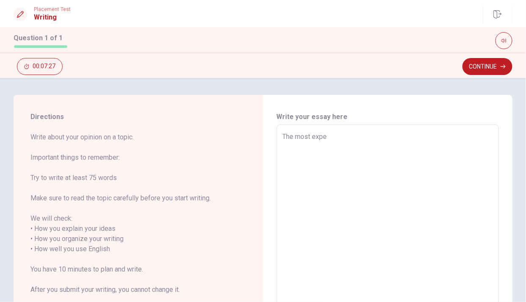
type textarea "The most exper"
type textarea "x"
type textarea "The most experi"
type textarea "x"
type textarea "The most experie"
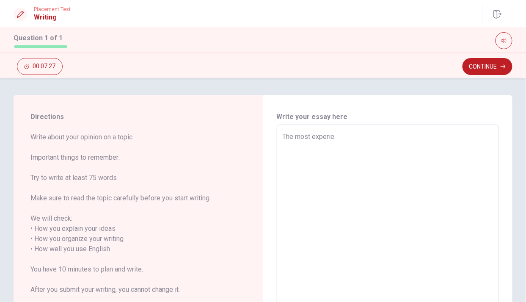
type textarea "x"
type textarea "The most experien"
type textarea "x"
type textarea "The most experienc"
type textarea "x"
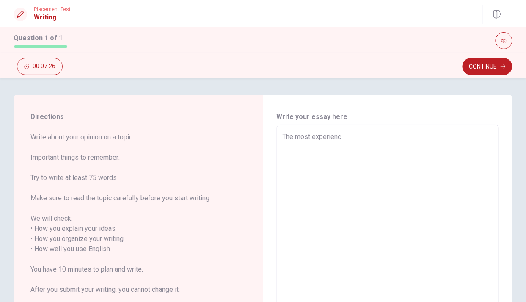
type textarea "The most experience"
type textarea "x"
type textarea "The most experience"
type textarea "x"
type textarea "The most experience t"
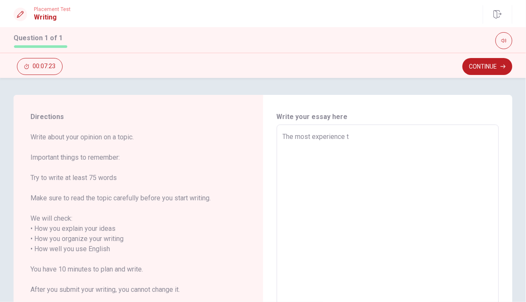
type textarea "x"
type textarea "The most experience th"
type textarea "x"
type textarea "The most experience tha"
type textarea "x"
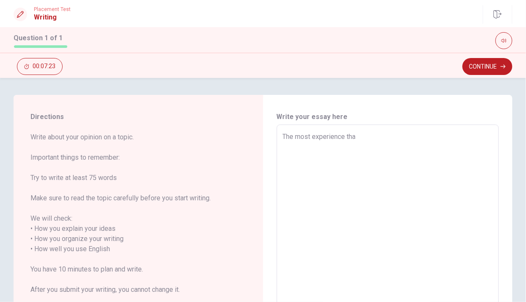
type textarea "The most experience that"
type textarea "x"
type textarea "The most experience that"
type textarea "x"
type textarea "The most experience that c"
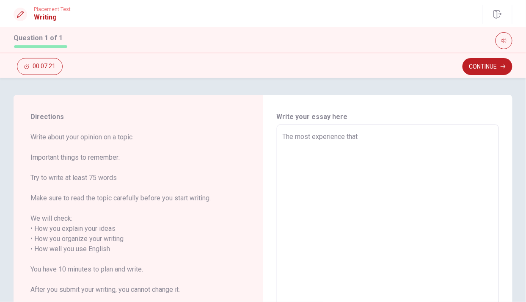
type textarea "x"
type textarea "The most experience that ch"
type textarea "x"
type textarea "The most experience that cha"
type textarea "x"
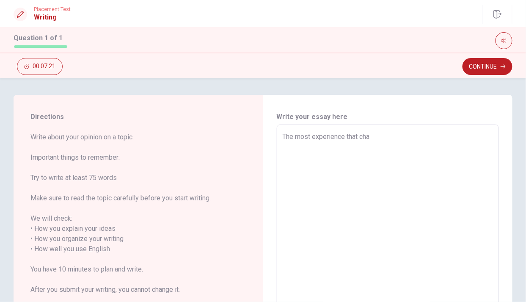
type textarea "The most experience that [PERSON_NAME]"
type textarea "x"
type textarea "The most experience that [PERSON_NAME]"
type textarea "x"
type textarea "The most experience that change"
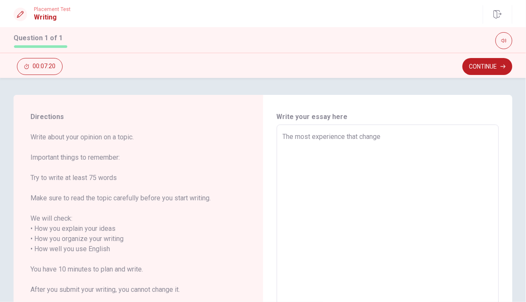
type textarea "x"
type textarea "The most experience that changes"
type textarea "x"
type textarea "The most experience that changes"
type textarea "x"
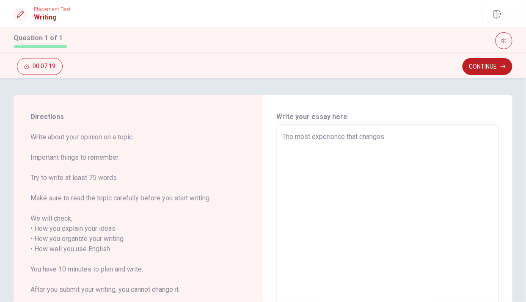
type textarea "The most experience that changes"
type textarea "x"
type textarea "The most experience that change"
type textarea "x"
type textarea "The most experience that changed"
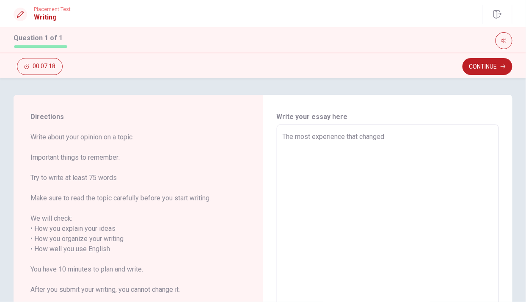
type textarea "x"
type textarea "The most experience that changed"
type textarea "x"
type textarea "The most experience that changed n"
type textarea "x"
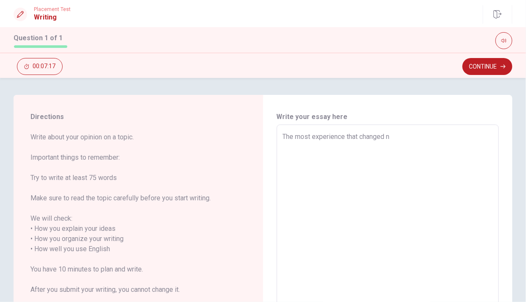
type textarea "The most experience that changed"
type textarea "x"
type textarea "The most experience that changed m"
type textarea "x"
type textarea "The most experience that changed my"
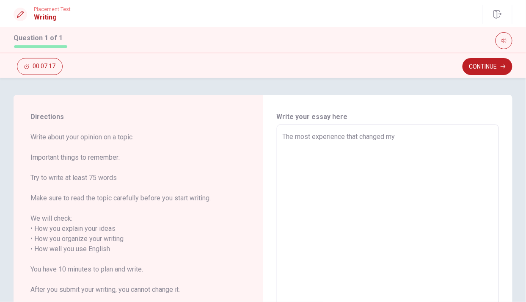
type textarea "x"
type textarea "The most experience that changed my"
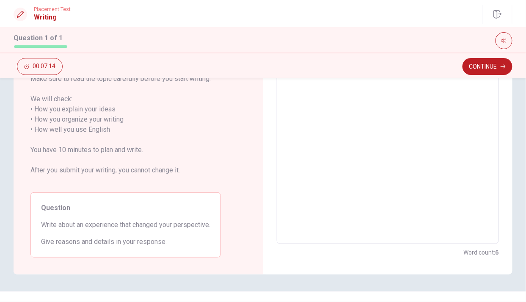
type textarea "x"
type textarea "The most experience that changed my e"
type textarea "x"
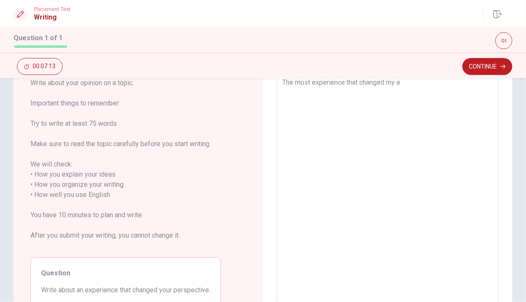
type textarea "The most experience that changed my er"
type textarea "x"
type textarea "The most experience that changed my ers"
type textarea "x"
type textarea "The most experience that changed my er"
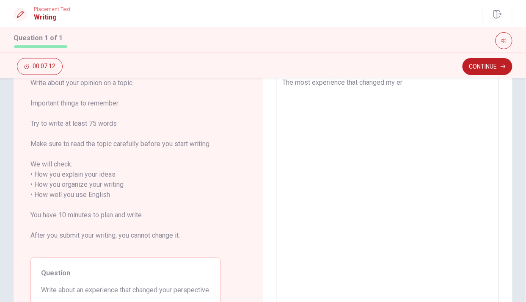
type textarea "x"
type textarea "The most experience that changed my e"
type textarea "x"
type textarea "The most experience that changed my"
type textarea "x"
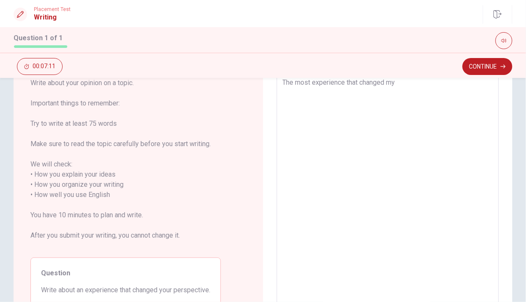
type textarea "The most experience that changed my p"
type textarea "x"
type textarea "The most experience that changed my pe"
type textarea "x"
type textarea "The most experience that changed my per"
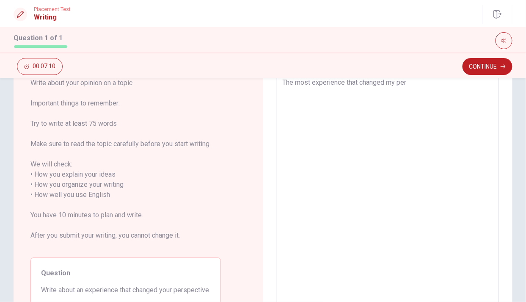
type textarea "x"
type textarea "The most experience that changed my pers"
type textarea "x"
type textarea "The most experience that changed my persp"
type textarea "x"
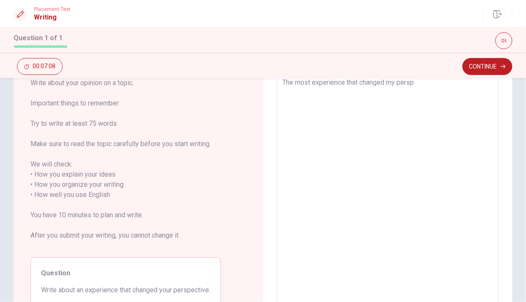
type textarea "The most experience that changed my perspe"
type textarea "x"
type textarea "The most experience that changed my perspec"
type textarea "x"
type textarea "The most experience that changed my perspect"
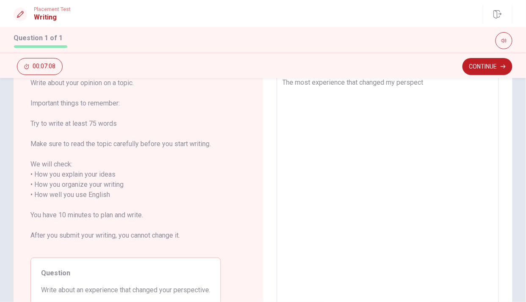
type textarea "x"
type textarea "The most experience that changed my perspecti"
type textarea "x"
type textarea "The most experience that changed my perspectiv"
type textarea "x"
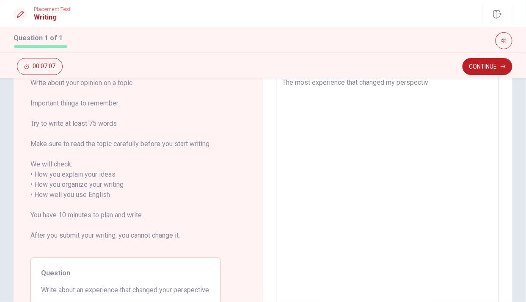
type textarea "The most experience that changed my perspective"
type textarea "x"
type textarea "The most experience that changed my perspective"
type textarea "x"
type textarea "The most experience that changed my perspective w"
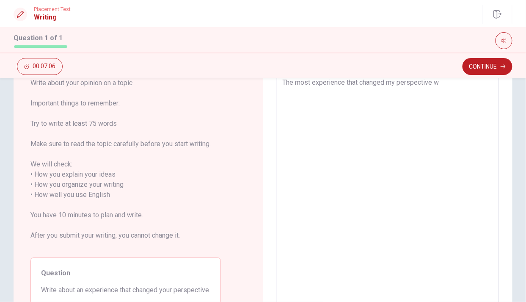
type textarea "x"
type textarea "The most experience that changed my perspective wa"
type textarea "x"
type textarea "The most experience that changed my perspective wad"
type textarea "x"
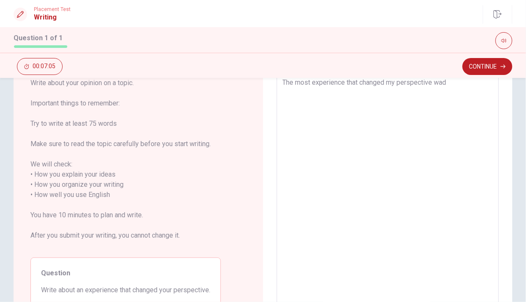
type textarea "The most experience that changed my perspective wa"
type textarea "x"
type textarea "The most experience that changed my perspective was"
type textarea "x"
type textarea "The most experience that changed my perspective was"
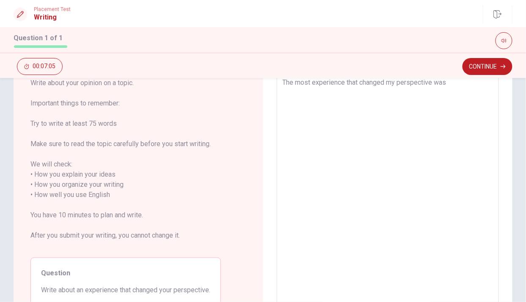
type textarea "x"
type textarea "The most experience that changed my perspective was m"
type textarea "x"
type textarea "The most experience that changed my perspective was my"
type textarea "x"
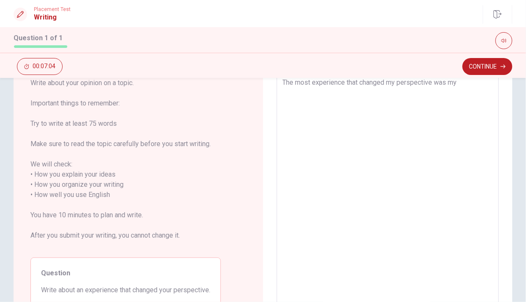
type textarea "The most experience that changed my perspective was my"
type textarea "x"
type textarea "The most experience that changed my perspective was my"
type textarea "x"
type textarea "The most experience that changed my perspective was m"
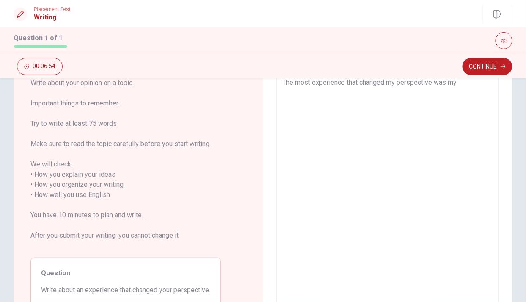
type textarea "x"
type textarea "The most experience that changed my perspective was"
type textarea "x"
type textarea "The most experience that changed my perspective was"
type textarea "x"
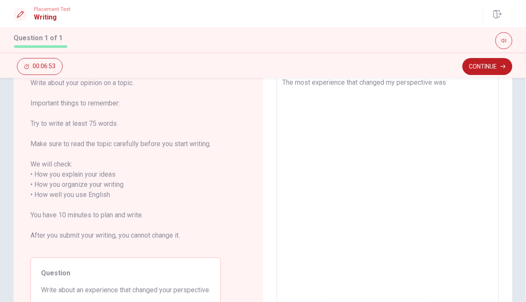
type textarea "The most experience that changed my perspective was"
type textarea "x"
type textarea "The most experience that changed my perspective was w"
type textarea "x"
type textarea "The most experience that changed my perspective was wh"
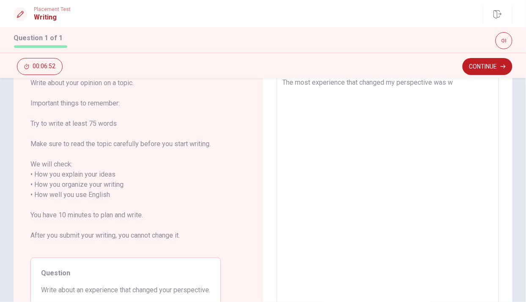
type textarea "x"
type textarea "The most experience that changed my perspective was whe"
type textarea "x"
type textarea "The most experience that changed my perspective was when"
type textarea "x"
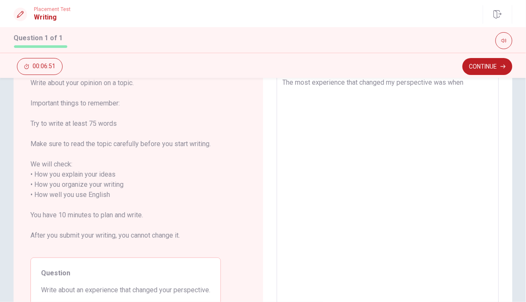
type textarea "The most experience that changed my perspective was when"
type textarea "x"
type textarea "The most experience that changed my perspective was when i"
type textarea "x"
type textarea "The most experience that changed my perspective was when i"
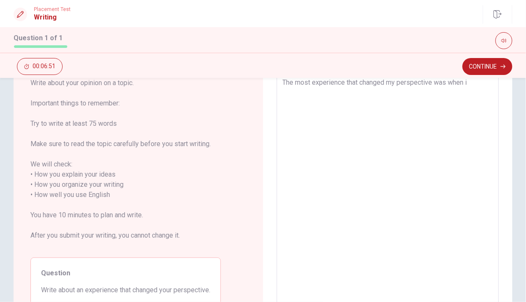
type textarea "x"
type textarea "The most experience that changed my perspective was when i c"
type textarea "x"
type textarea "The most experience that changed my perspective was when i ca"
type textarea "x"
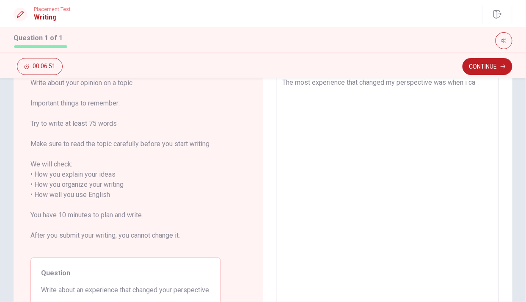
type textarea "The most experience that changed my perspective was when i cam"
type textarea "x"
type textarea "The most experience that changed my perspective was when i came"
type textarea "x"
type textarea "The most experience that changed my perspective was when i came"
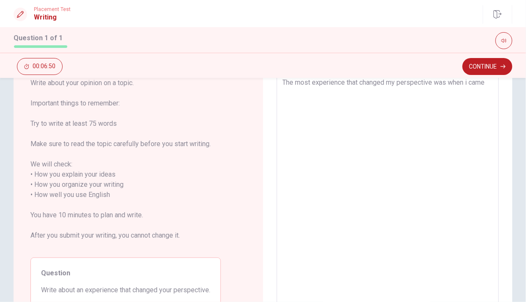
type textarea "x"
type textarea "The most experience that changed my perspective was when i came t"
type textarea "x"
type textarea "The most experience that changed my perspective was when i came to"
type textarea "x"
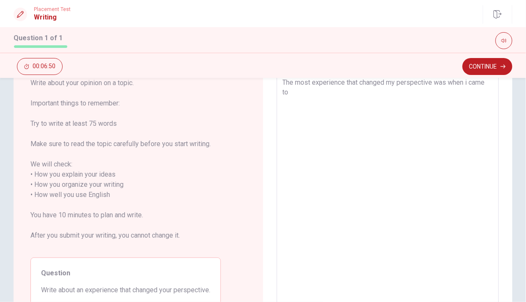
type textarea "The most experience that changed my perspective was when i came to"
type textarea "x"
type textarea "The most experience that changed my perspective was when i came to c"
type textarea "x"
type textarea "The most experience that changed my perspective was when i came to ca"
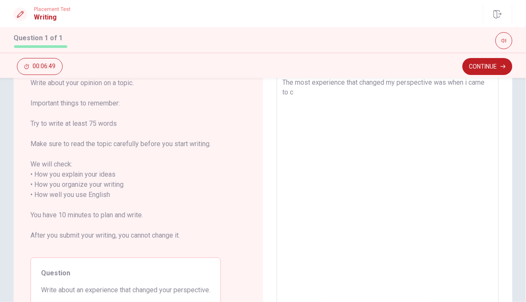
type textarea "x"
type textarea "The most experience that changed my perspective was when i came to can"
type textarea "x"
type textarea "The most experience that changed my perspective was when i came to [GEOGRAPHIC_…"
type textarea "x"
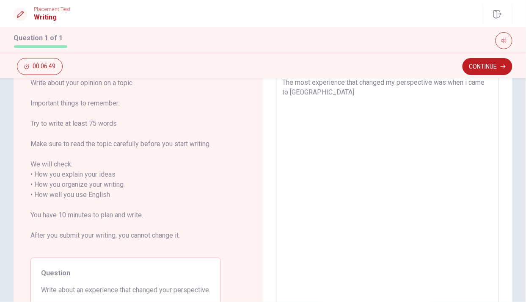
type textarea "The most experience that changed my perspective was when i came to canad"
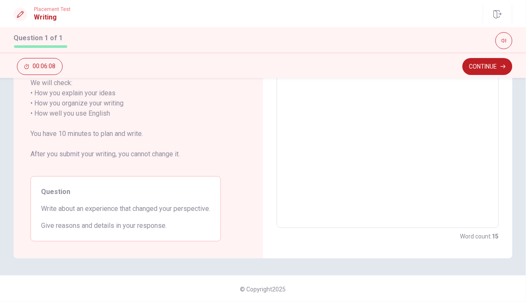
scroll to position [64, 0]
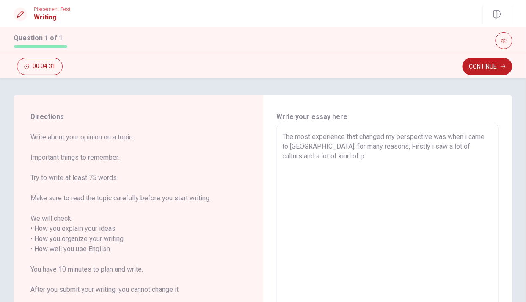
scroll to position [64, 0]
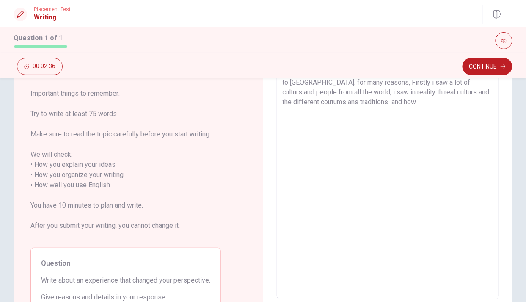
click at [401, 104] on textarea "The most experience that changed my perspective was when i came to [GEOGRAPHIC_…" at bounding box center [388, 180] width 211 height 225
click at [385, 92] on textarea "The most experience that changed my perspective was when i came to [GEOGRAPHIC_…" at bounding box center [388, 180] width 211 height 225
click at [401, 110] on textarea "The most experience that changed my perspective was when i came to [GEOGRAPHIC_…" at bounding box center [388, 180] width 211 height 225
click at [424, 92] on textarea "The most experience that changed my perspective was when i came to canada. for …" at bounding box center [388, 180] width 211 height 225
click at [393, 93] on textarea "The most experience that changed my perspective was when i came to canada. for …" at bounding box center [388, 180] width 211 height 225
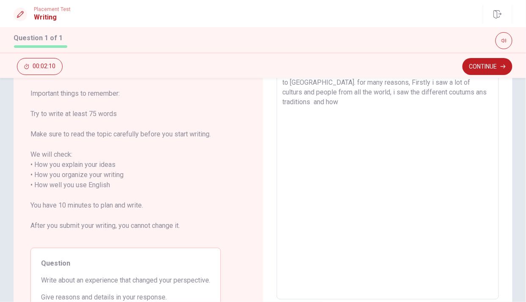
click at [463, 91] on textarea "The most experience that changed my perspective was when i came to canada. for …" at bounding box center [388, 180] width 211 height 225
click at [386, 96] on textarea "The most experience that changed my perspective was when i came to canada. for …" at bounding box center [388, 180] width 211 height 225
click at [354, 99] on textarea "The most experience that changed my perspective was when i came to canada. for …" at bounding box center [388, 180] width 211 height 225
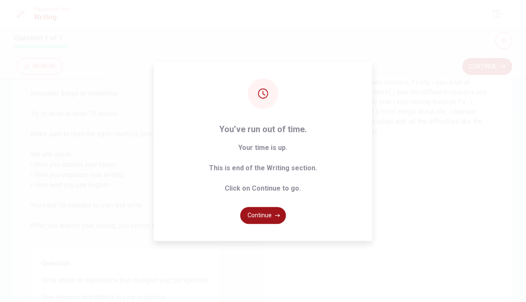
type textarea "The most experience that changed my perspective was when i came to canada. for …"
click at [254, 217] on button "Continue" at bounding box center [263, 215] width 46 height 17
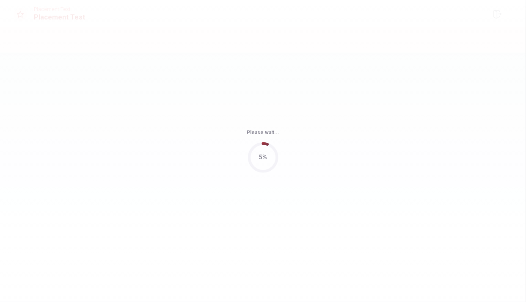
scroll to position [0, 0]
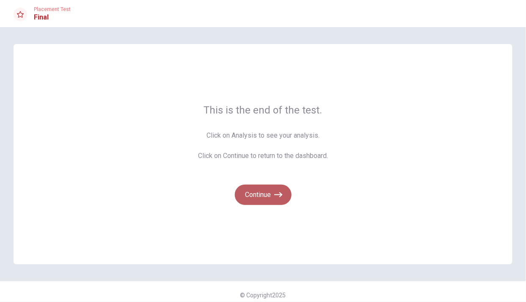
click at [260, 198] on button "Continue" at bounding box center [263, 194] width 57 height 20
